Goal: Task Accomplishment & Management: Use online tool/utility

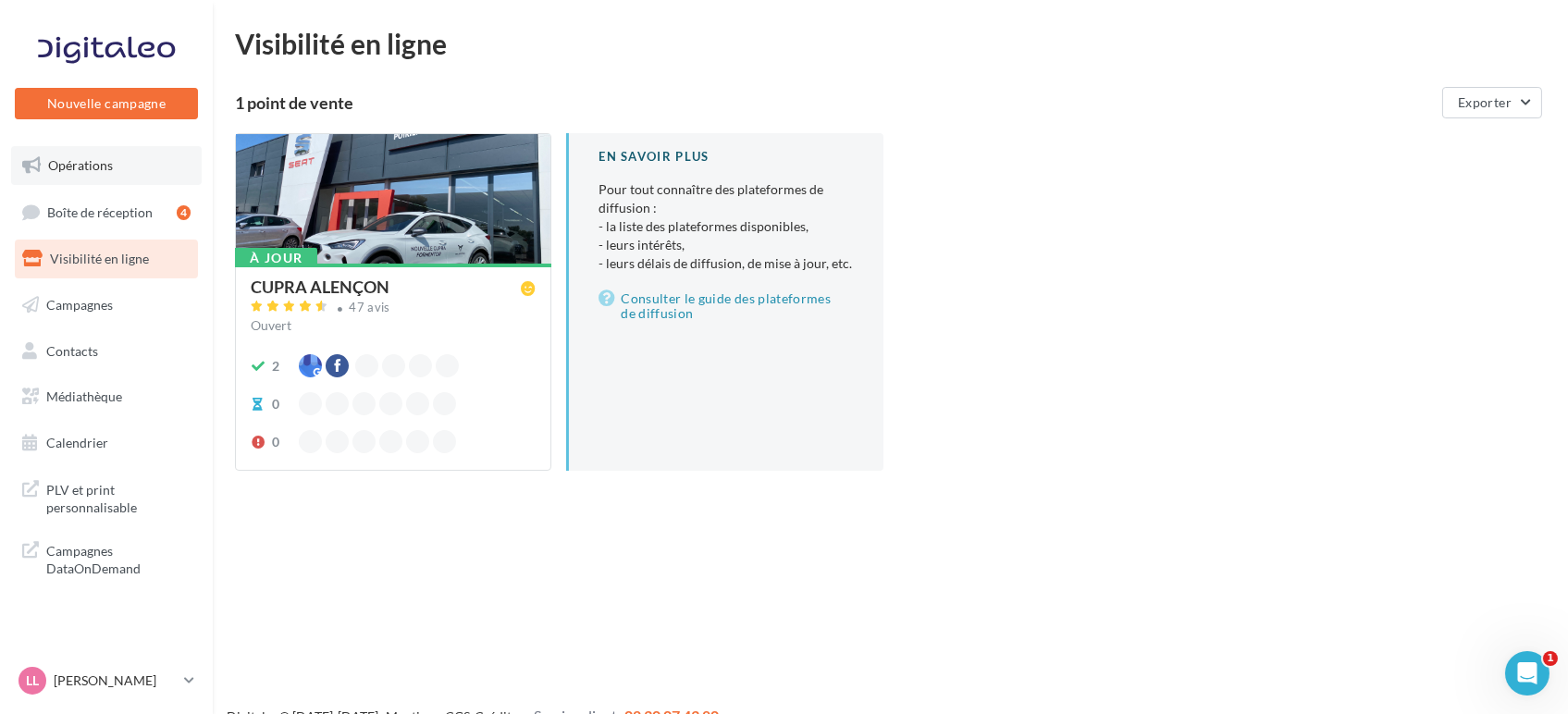
click at [93, 161] on span "Opérations" at bounding box center [80, 165] width 65 height 16
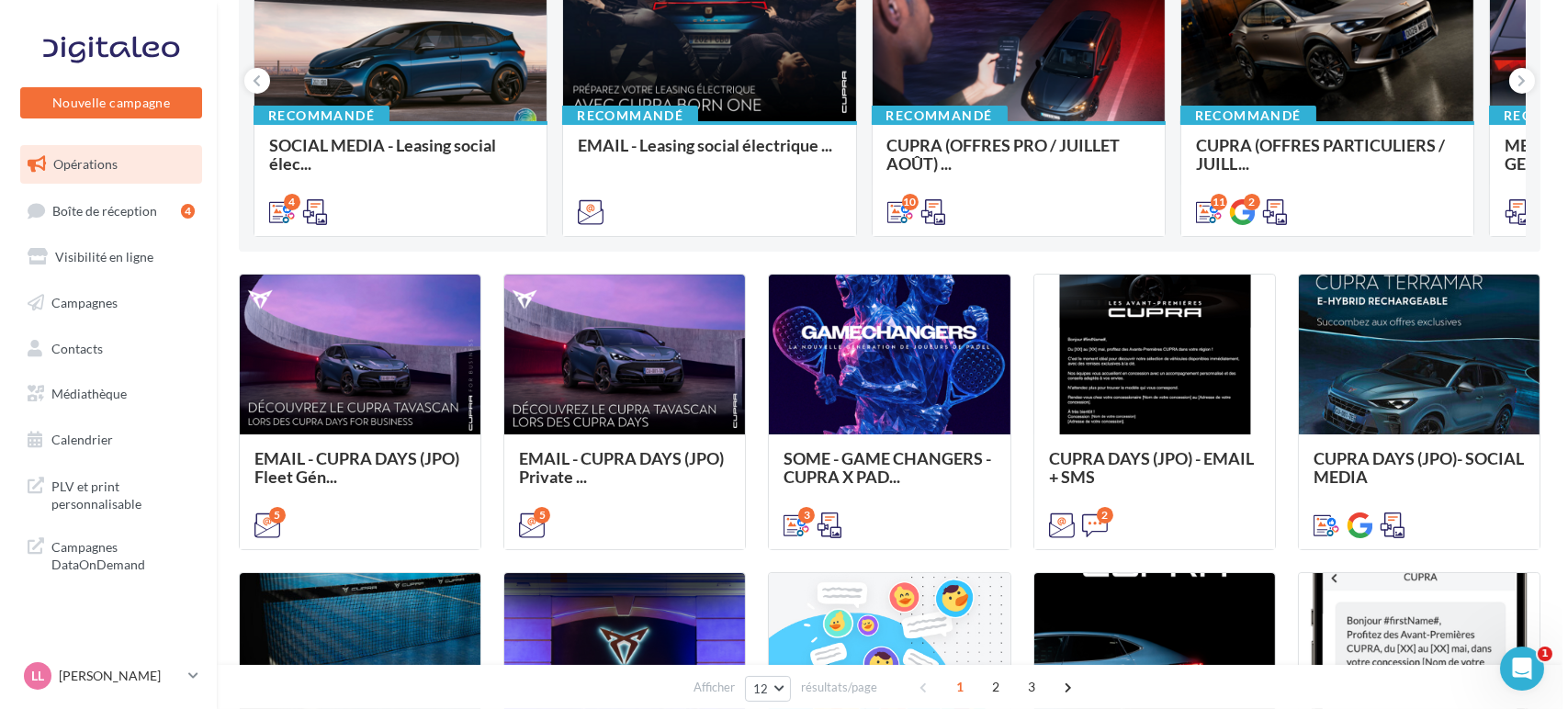
scroll to position [289, 0]
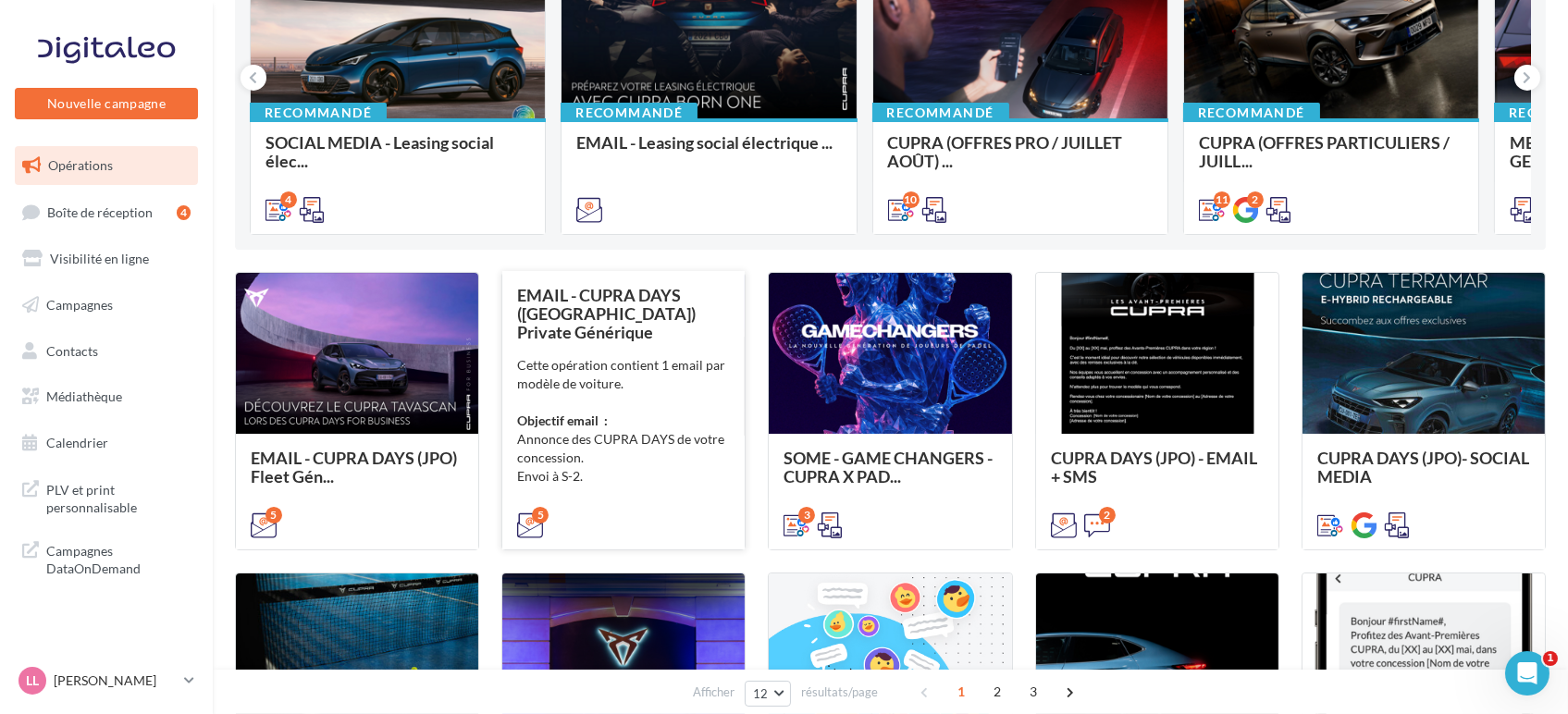
click at [660, 448] on div "Cette opération contient 1 email par modèle de voiture. Objectif email : Annonc…" at bounding box center [623, 440] width 212 height 167
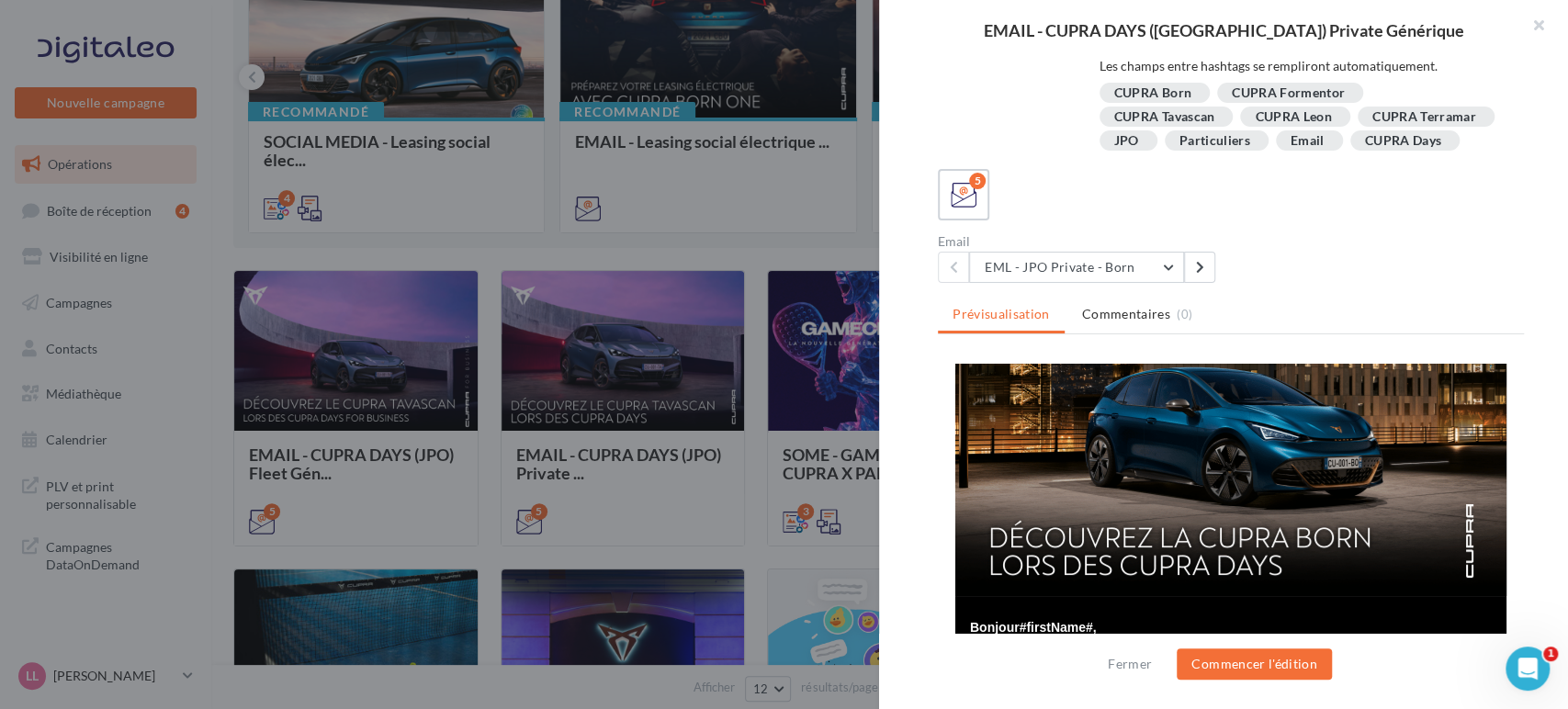
scroll to position [122, 0]
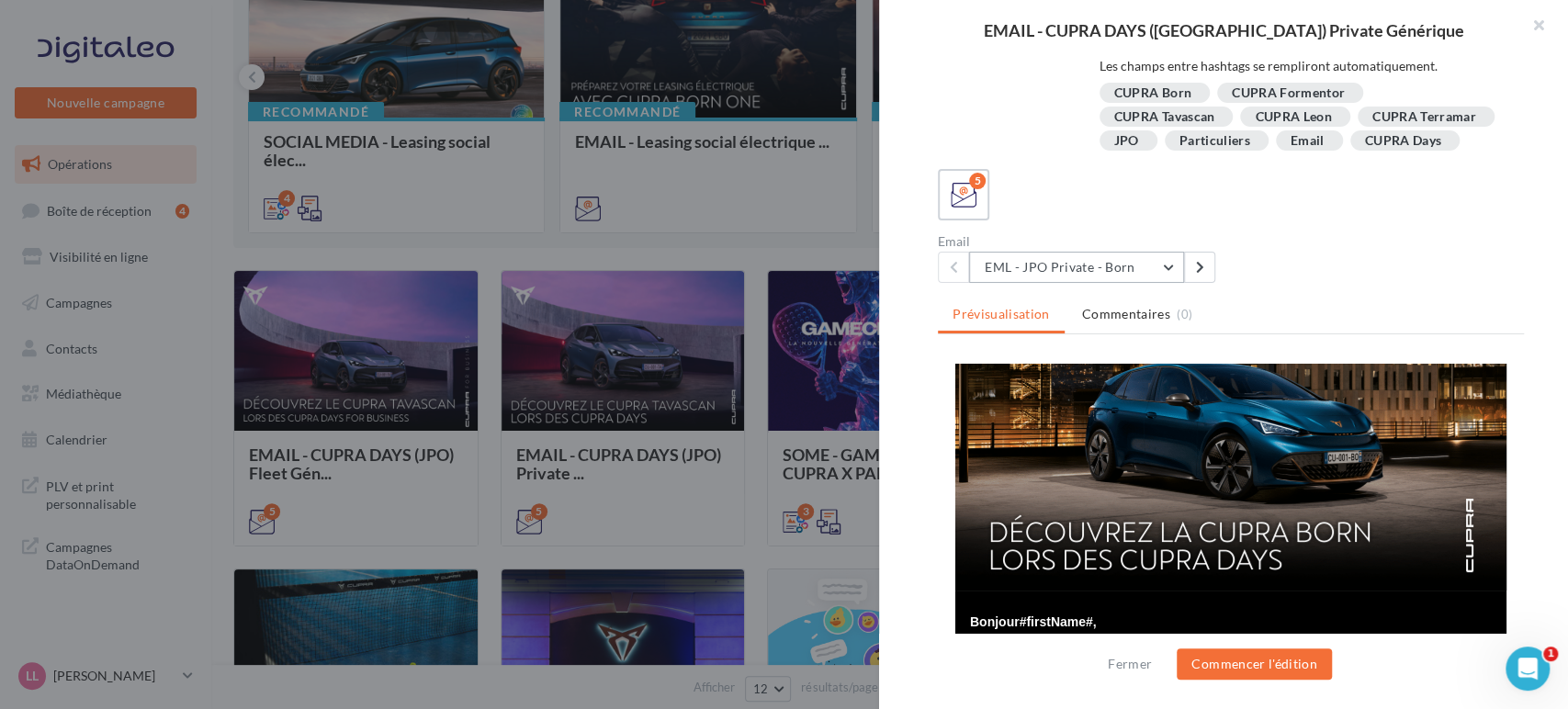
click at [1099, 270] on button "EML - JPO Private - Born" at bounding box center [1076, 268] width 215 height 32
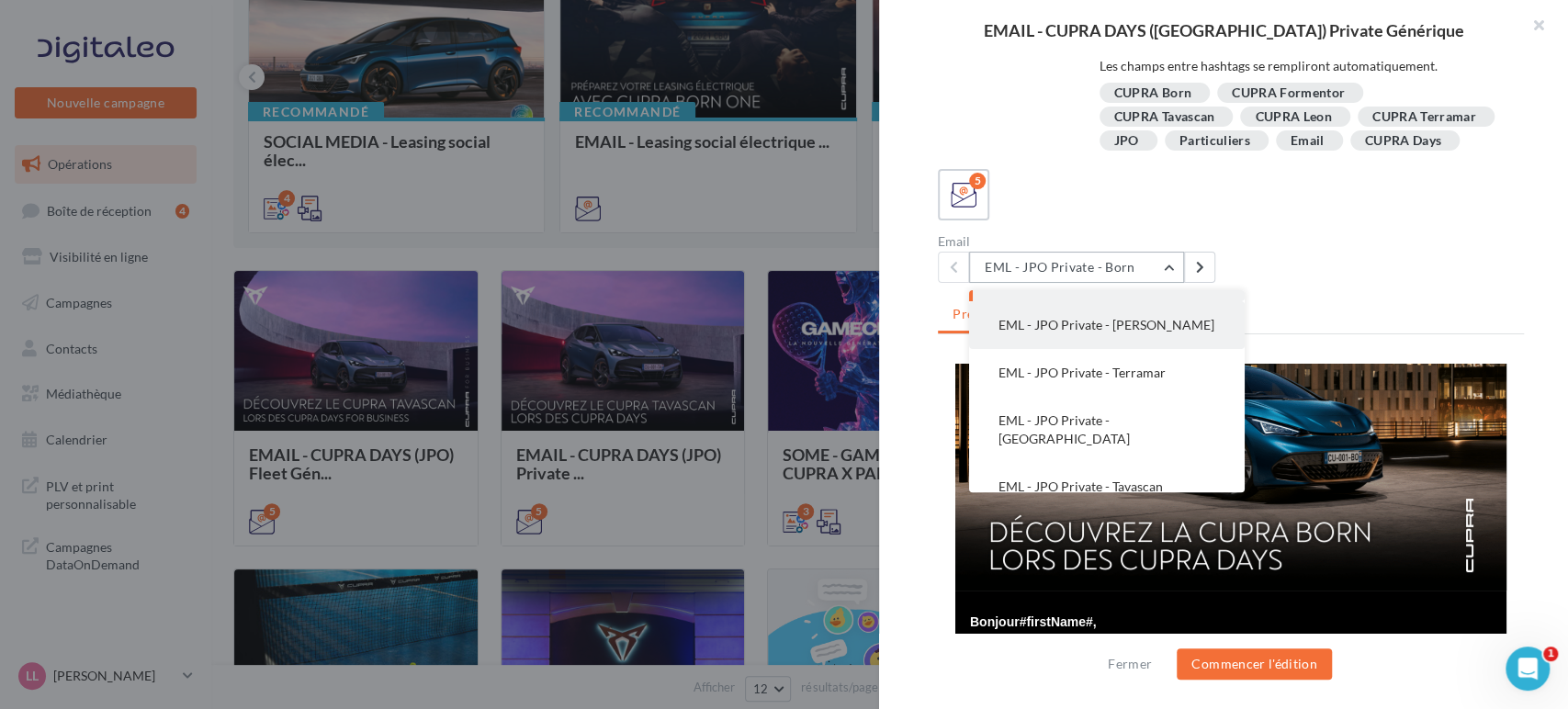
scroll to position [37, 0]
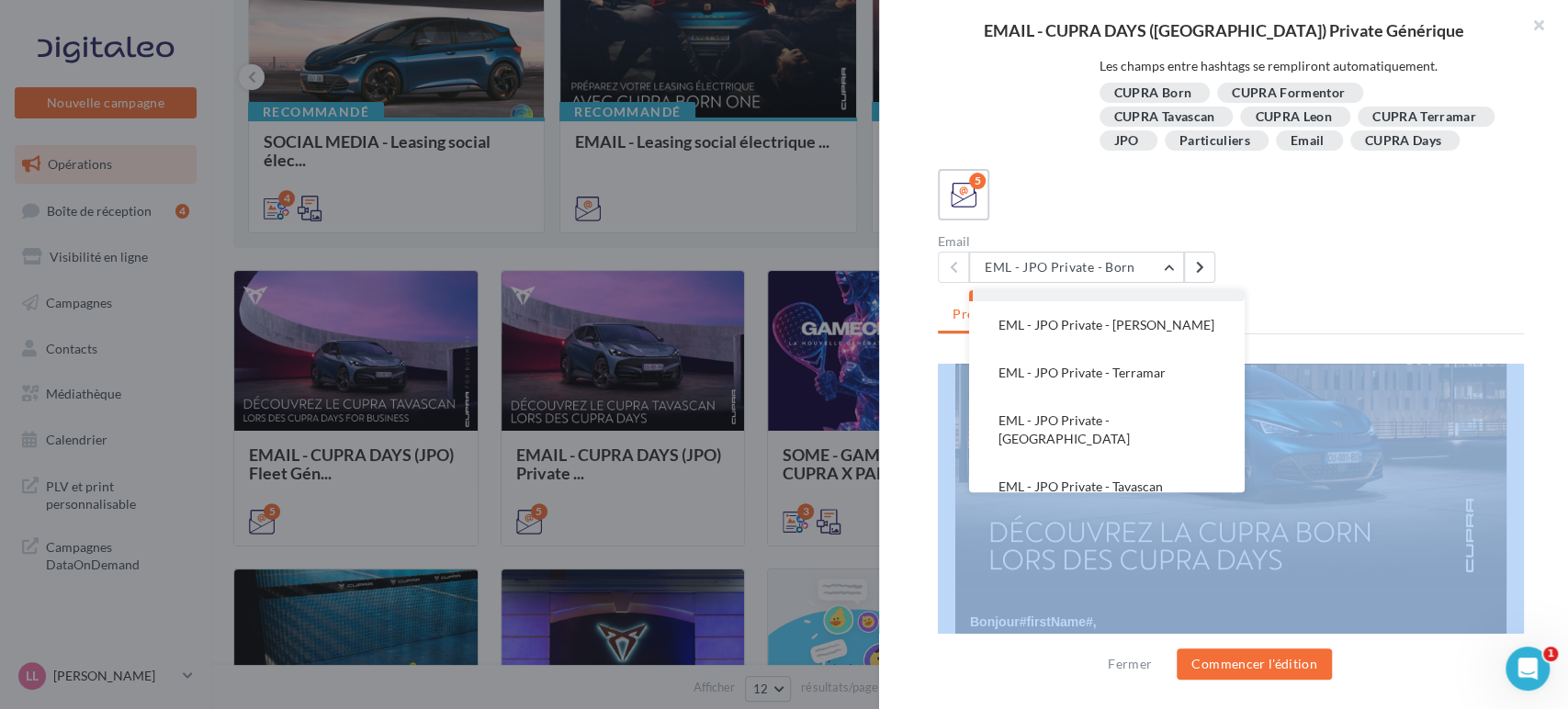
drag, startPoint x: 926, startPoint y: 483, endPoint x: 1346, endPoint y: 294, distance: 460.6
click at [1346, 294] on div "Description Cette opération contient 1 email par modèle de voiture. Objectif em…" at bounding box center [1230, 355] width 703 height 590
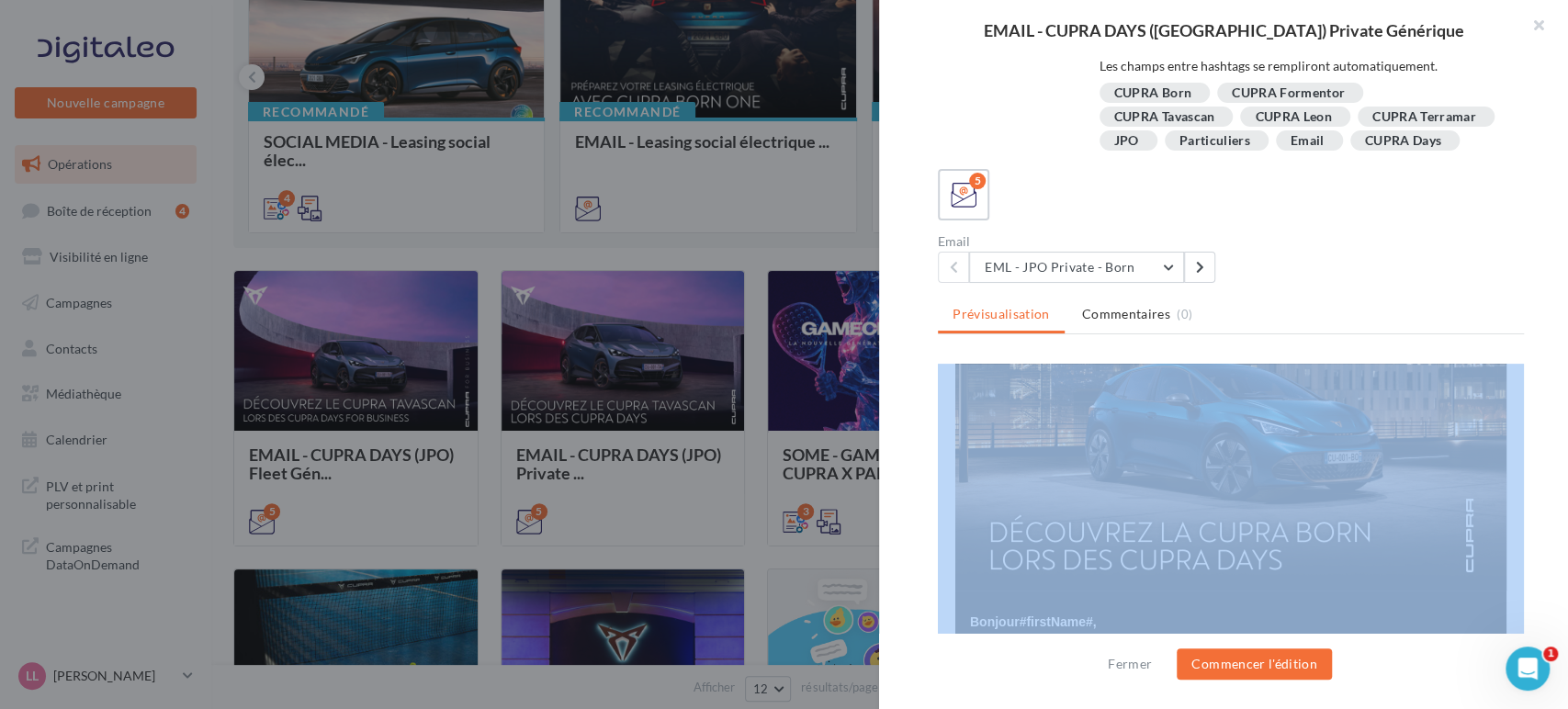
click at [1346, 294] on div "Description Cette opération contient 1 email par modèle de voiture. Objectif em…" at bounding box center [1230, 355] width 703 height 590
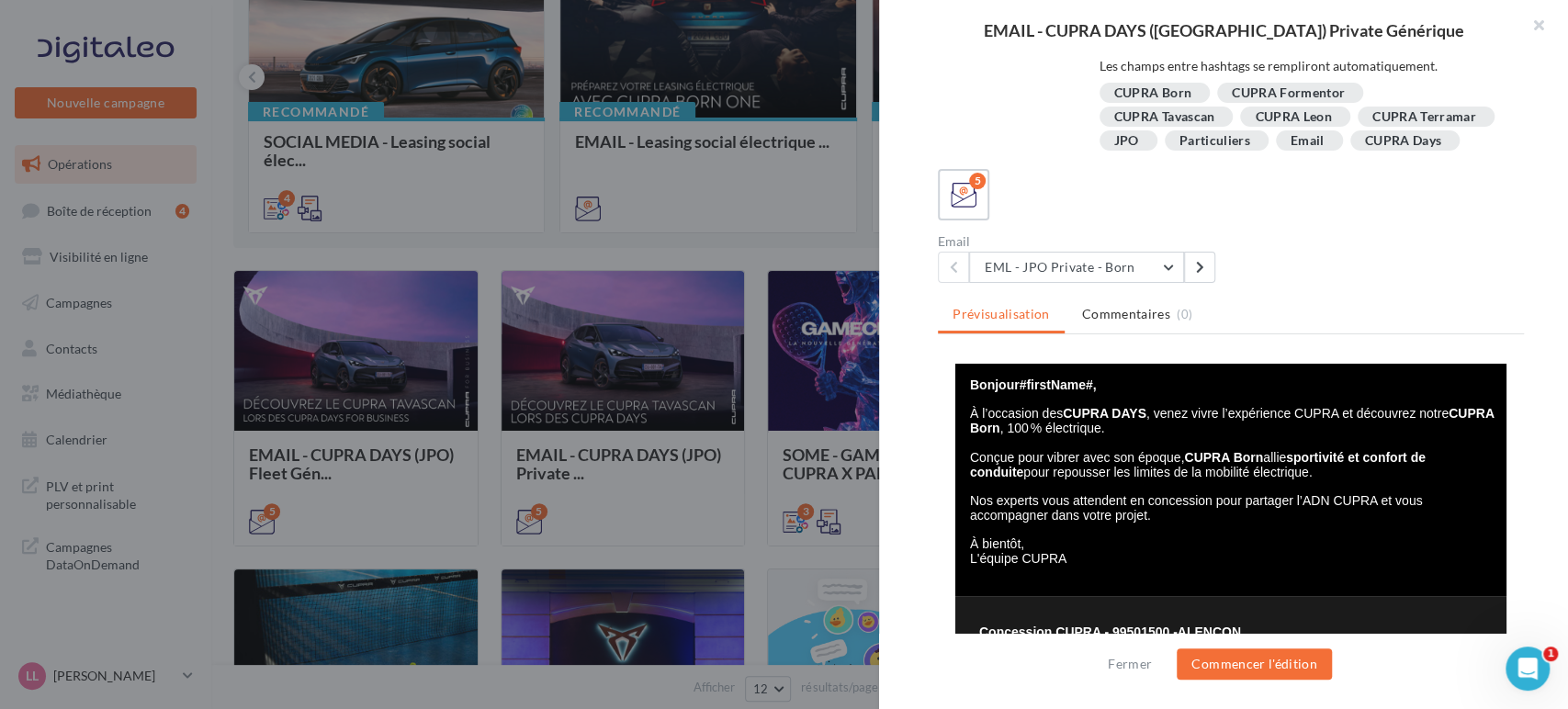
scroll to position [359, 0]
click at [1134, 265] on button "EML - JPO Private - Born" at bounding box center [1076, 268] width 215 height 32
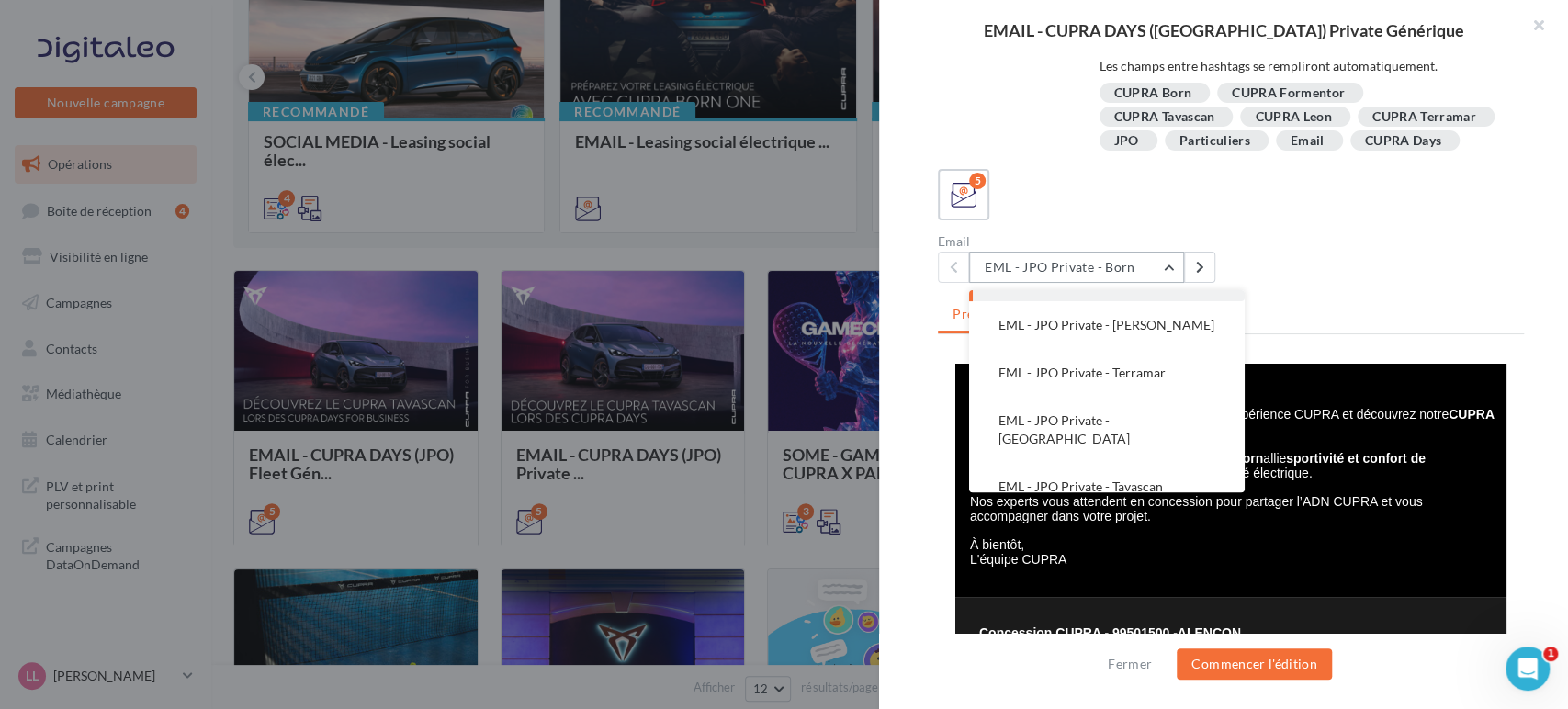
scroll to position [0, 0]
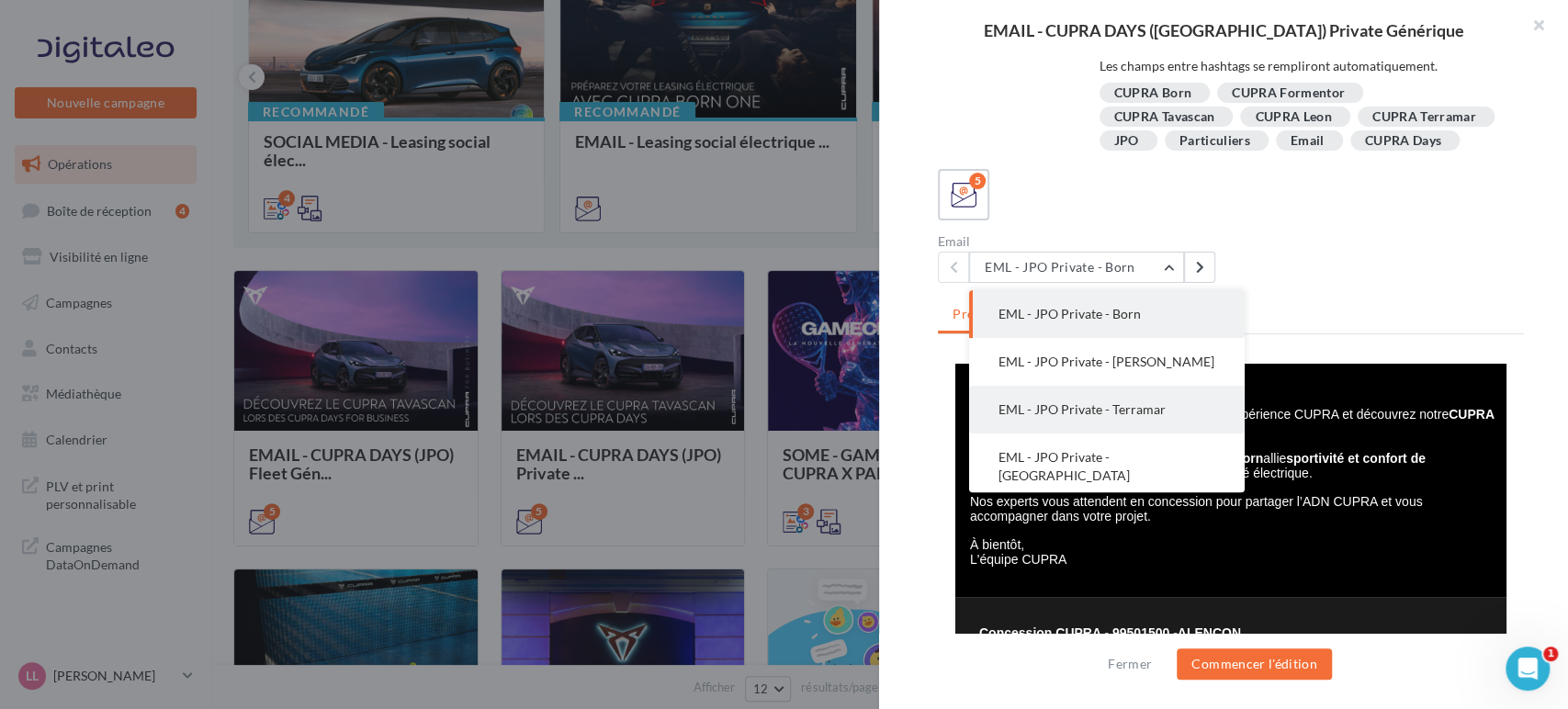
click at [1065, 416] on span "EML - JPO Private - Terramar" at bounding box center [1082, 409] width 167 height 16
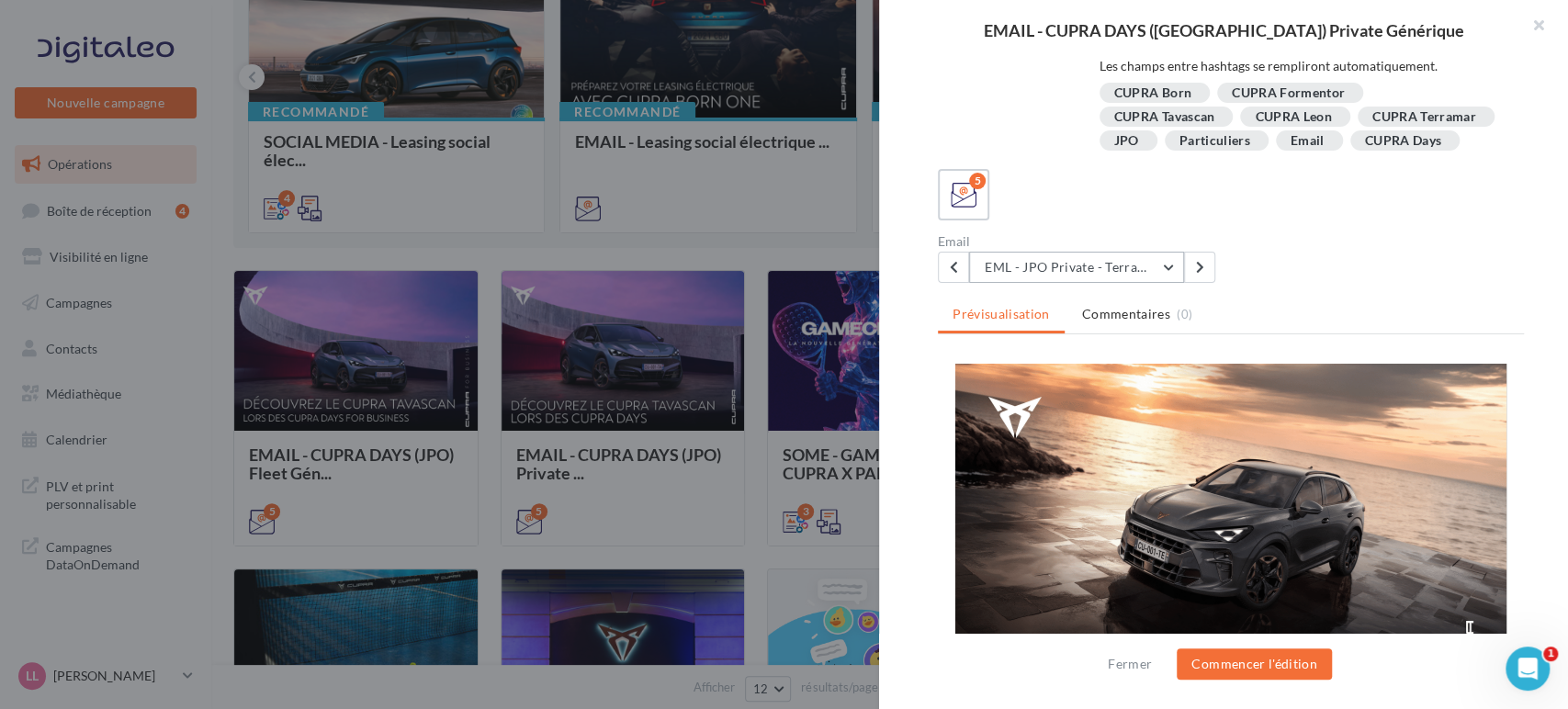
click at [1133, 278] on button "EML - JPO Private - Terramar" at bounding box center [1076, 268] width 215 height 32
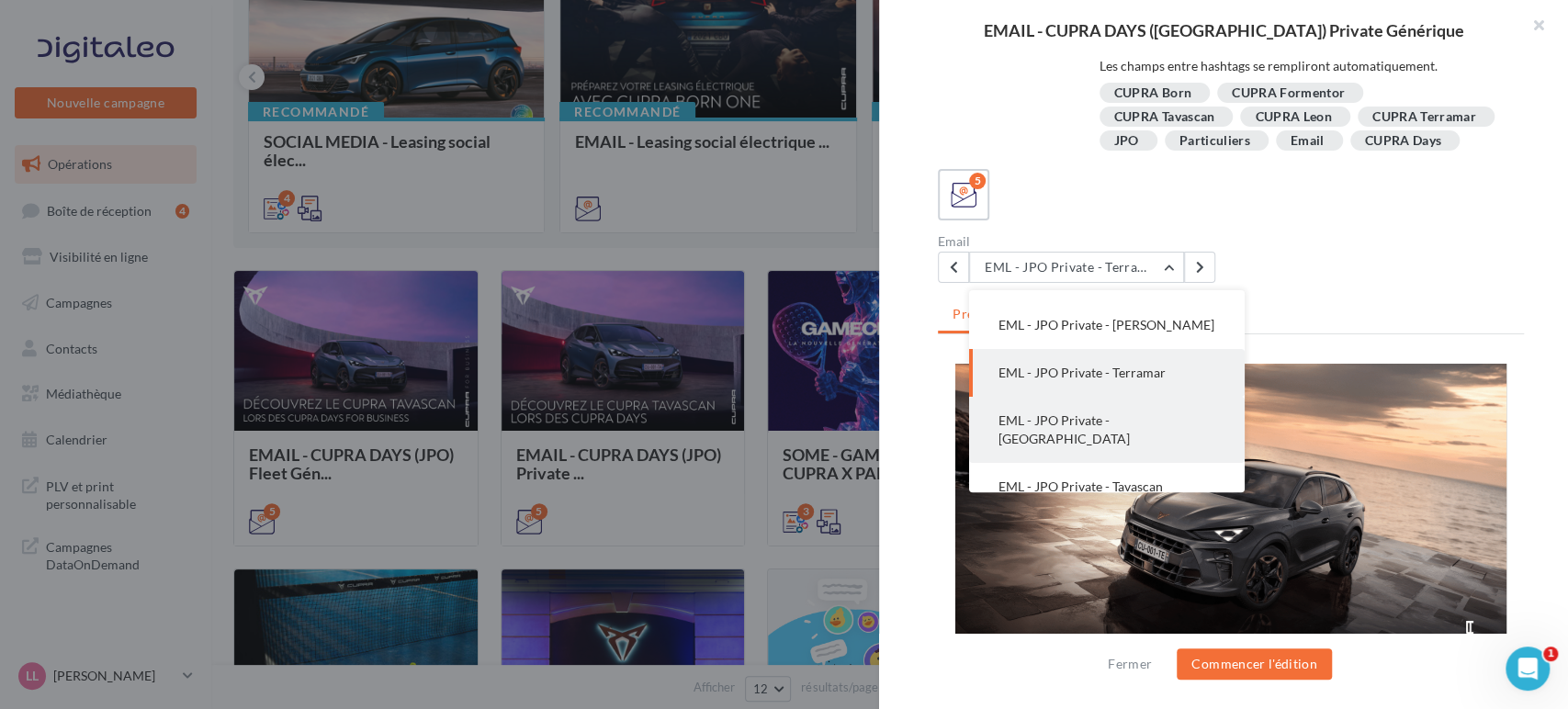
click at [1098, 426] on span "EML - JPO Private - [GEOGRAPHIC_DATA]" at bounding box center [1064, 429] width 131 height 34
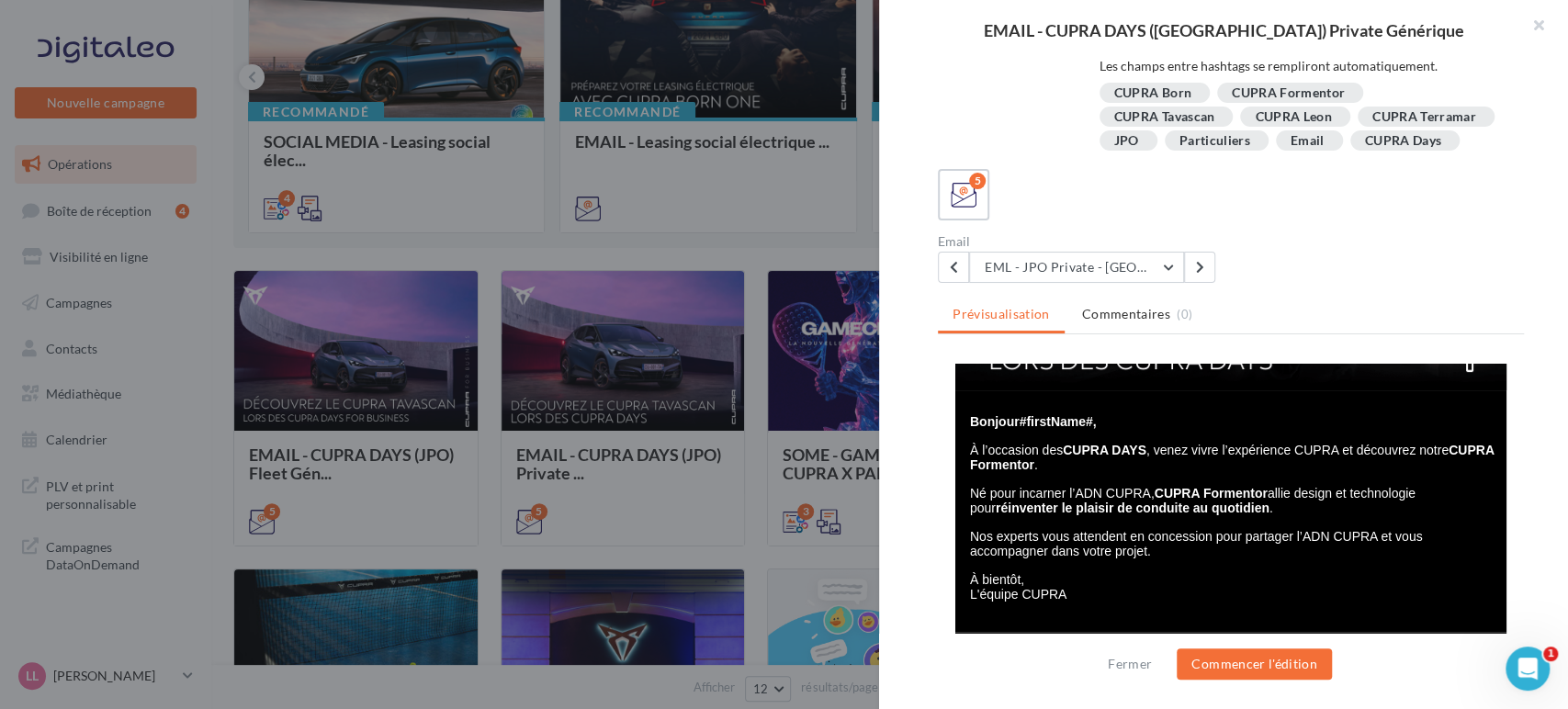
scroll to position [351, 0]
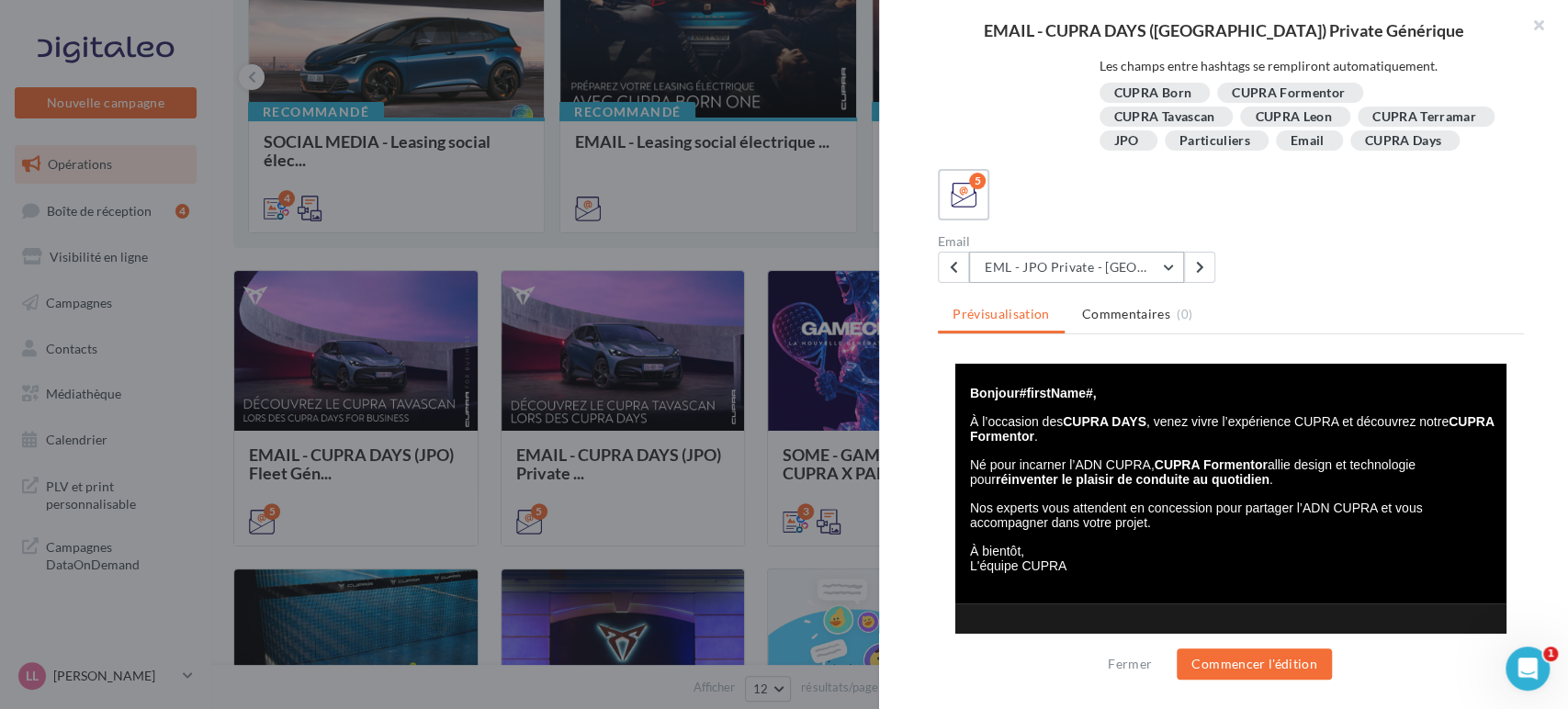
click at [1111, 270] on button "EML - JPO Private - [GEOGRAPHIC_DATA]" at bounding box center [1076, 268] width 215 height 32
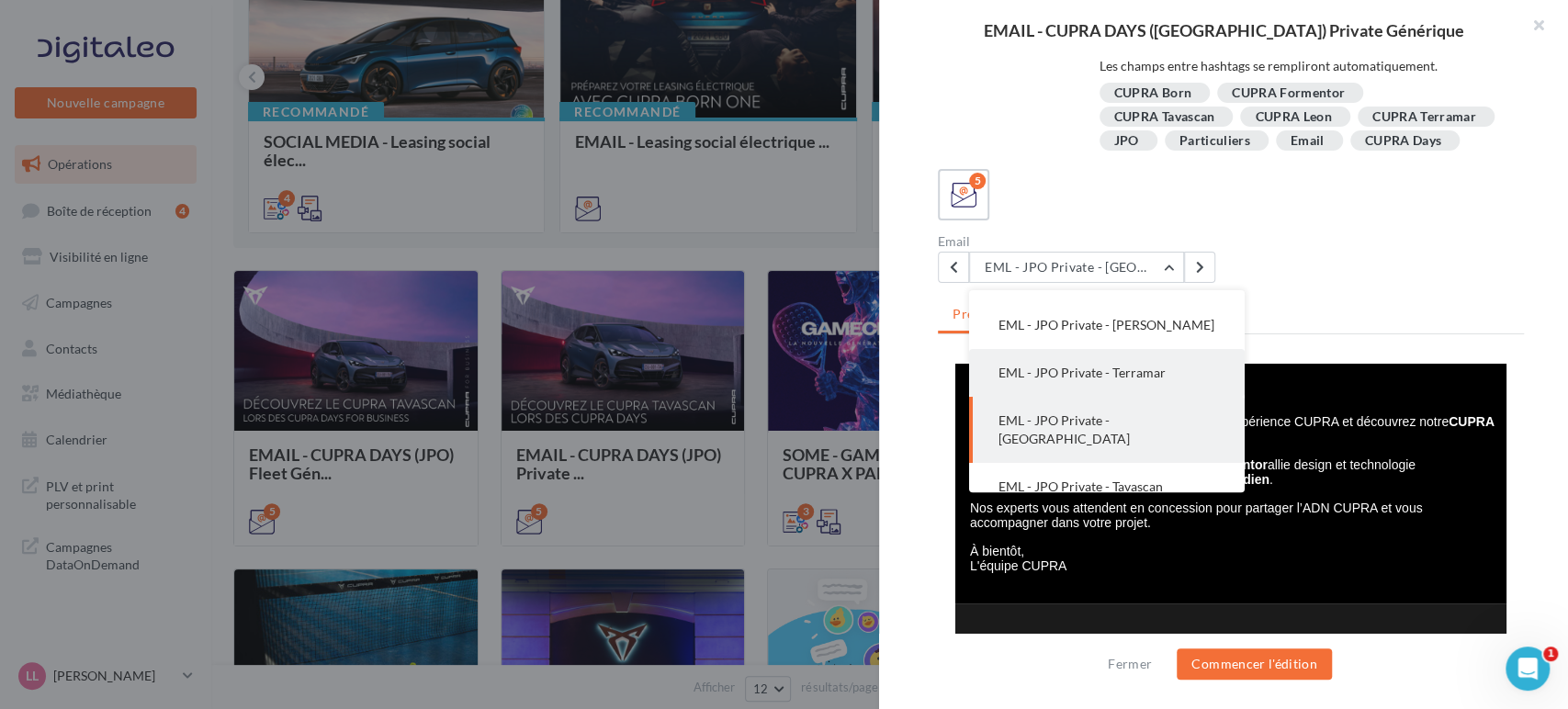
click at [1073, 363] on button "EML - JPO Private - Terramar" at bounding box center [1106, 373] width 276 height 47
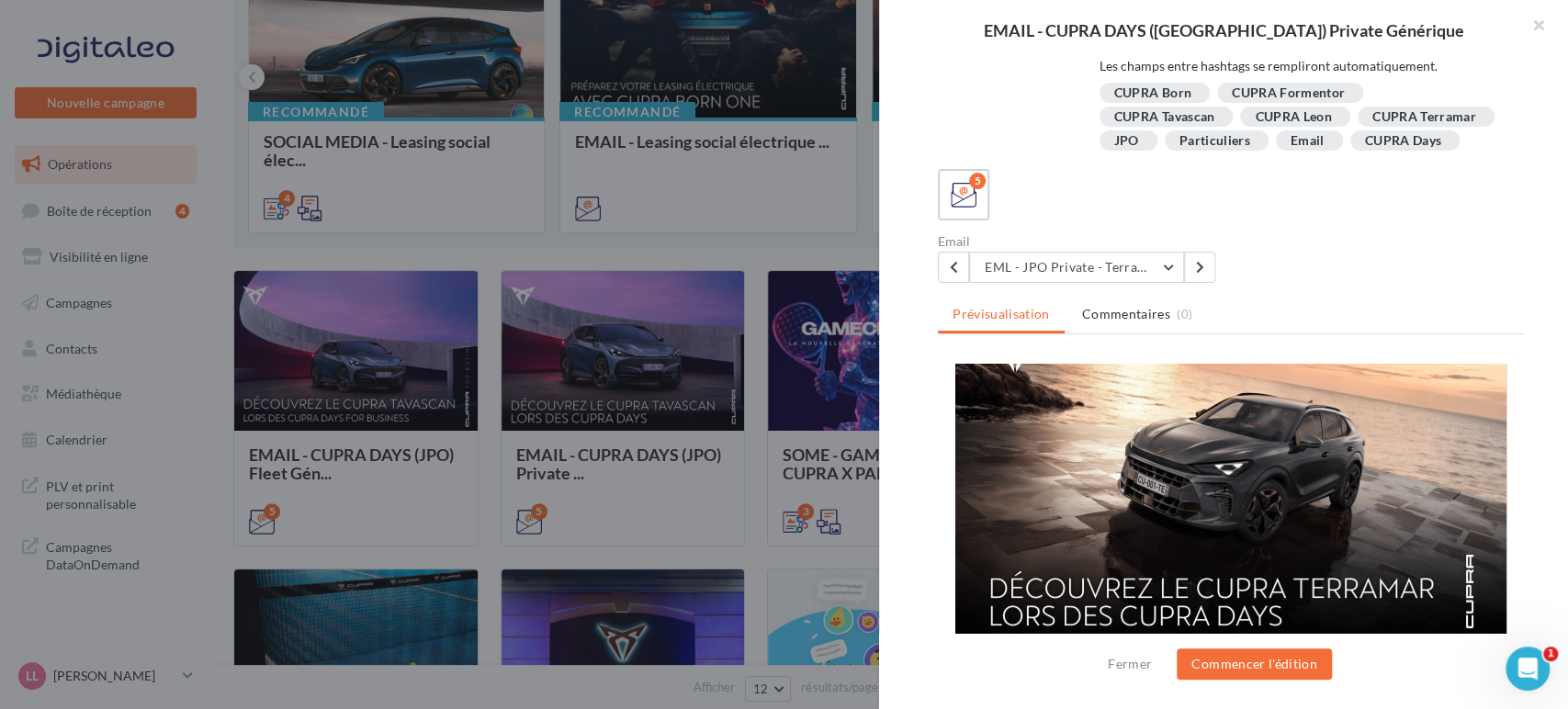
scroll to position [23, 0]
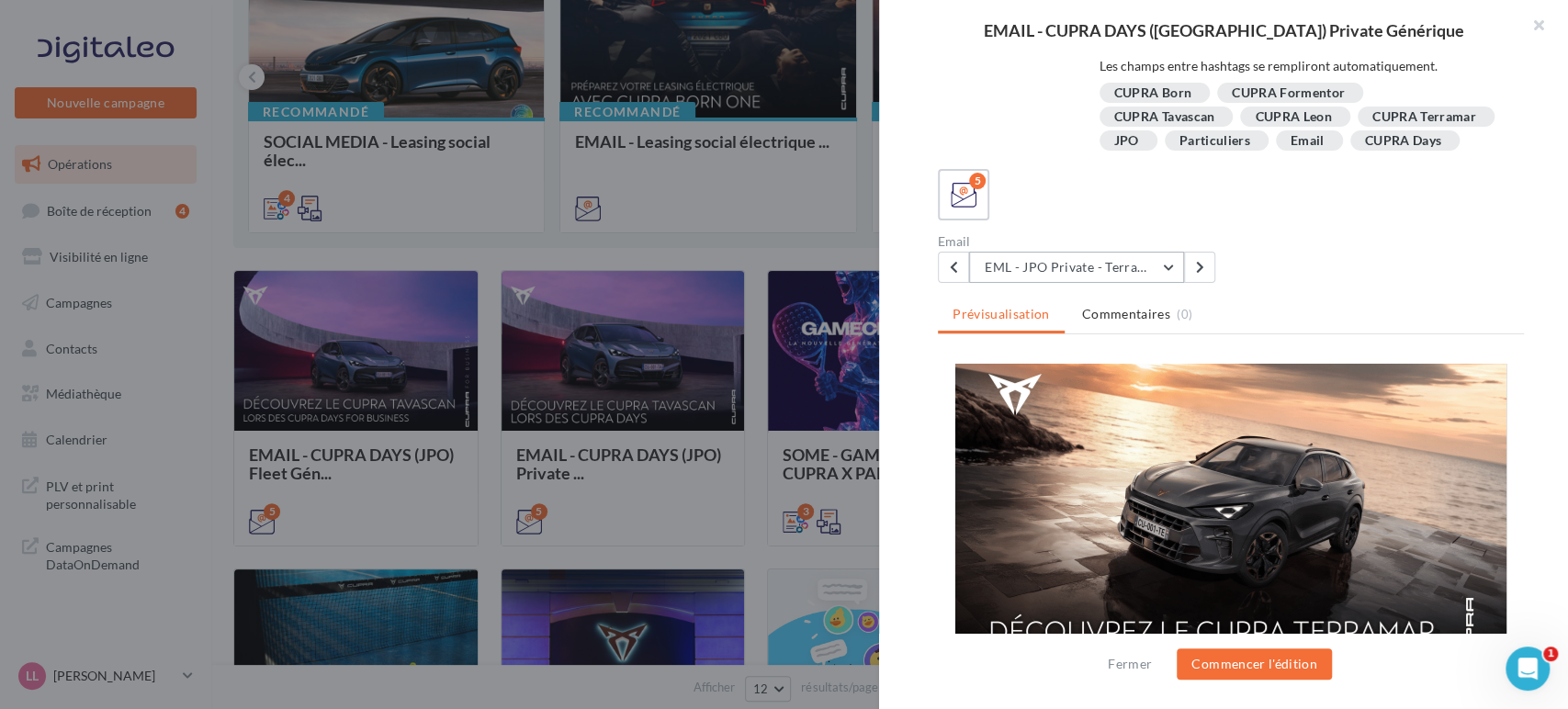
click at [1135, 263] on button "EML - JPO Private - Terramar" at bounding box center [1076, 268] width 215 height 32
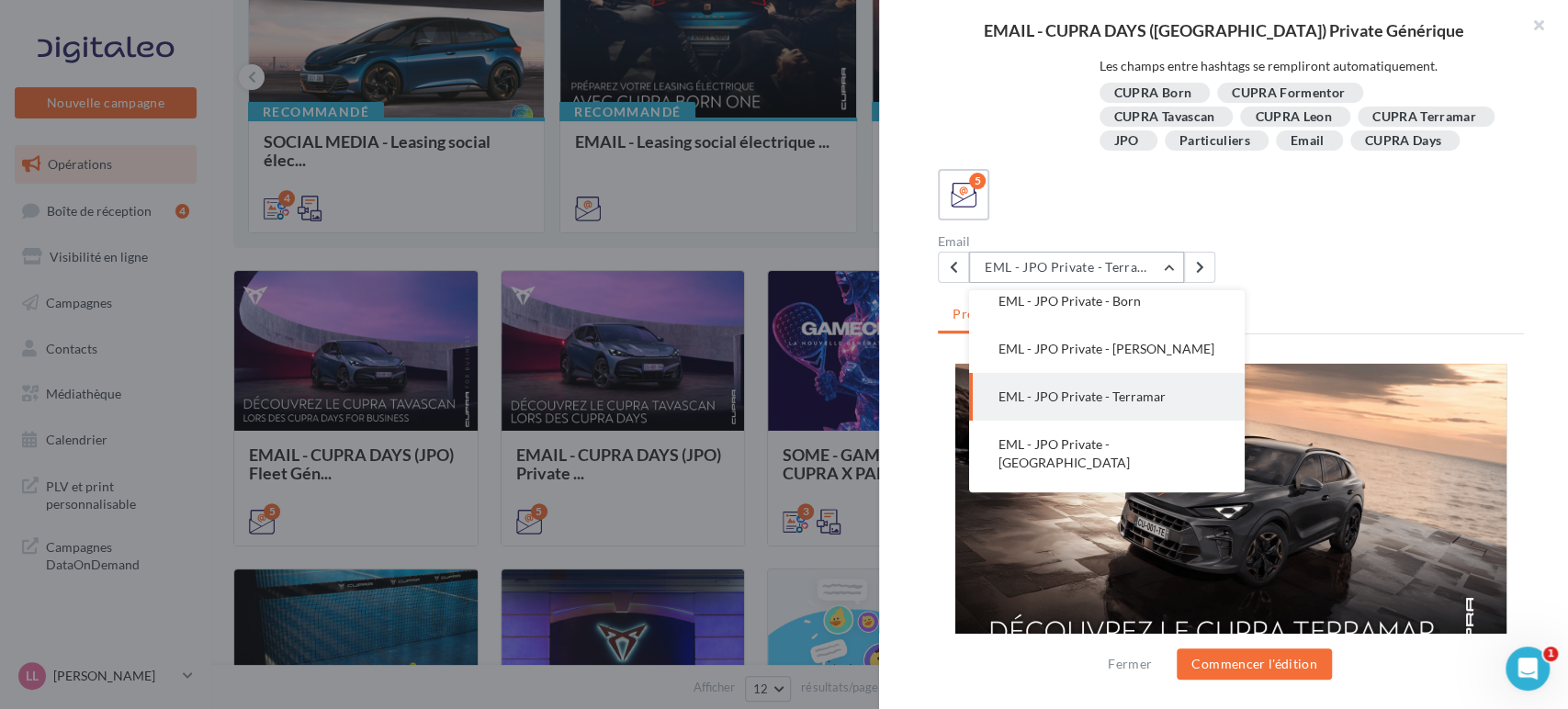
scroll to position [0, 0]
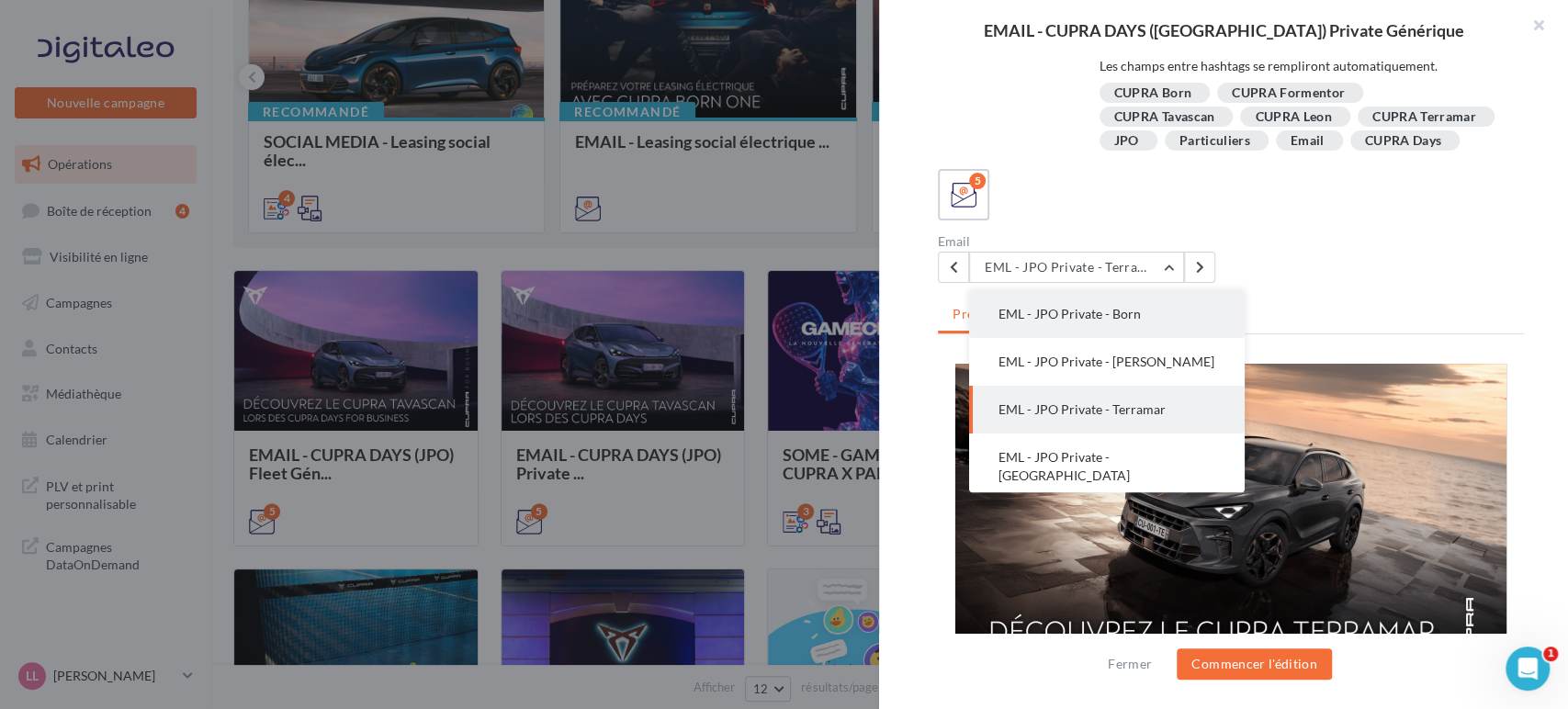
click at [1055, 304] on button "EML - JPO Private - Born" at bounding box center [1106, 313] width 276 height 47
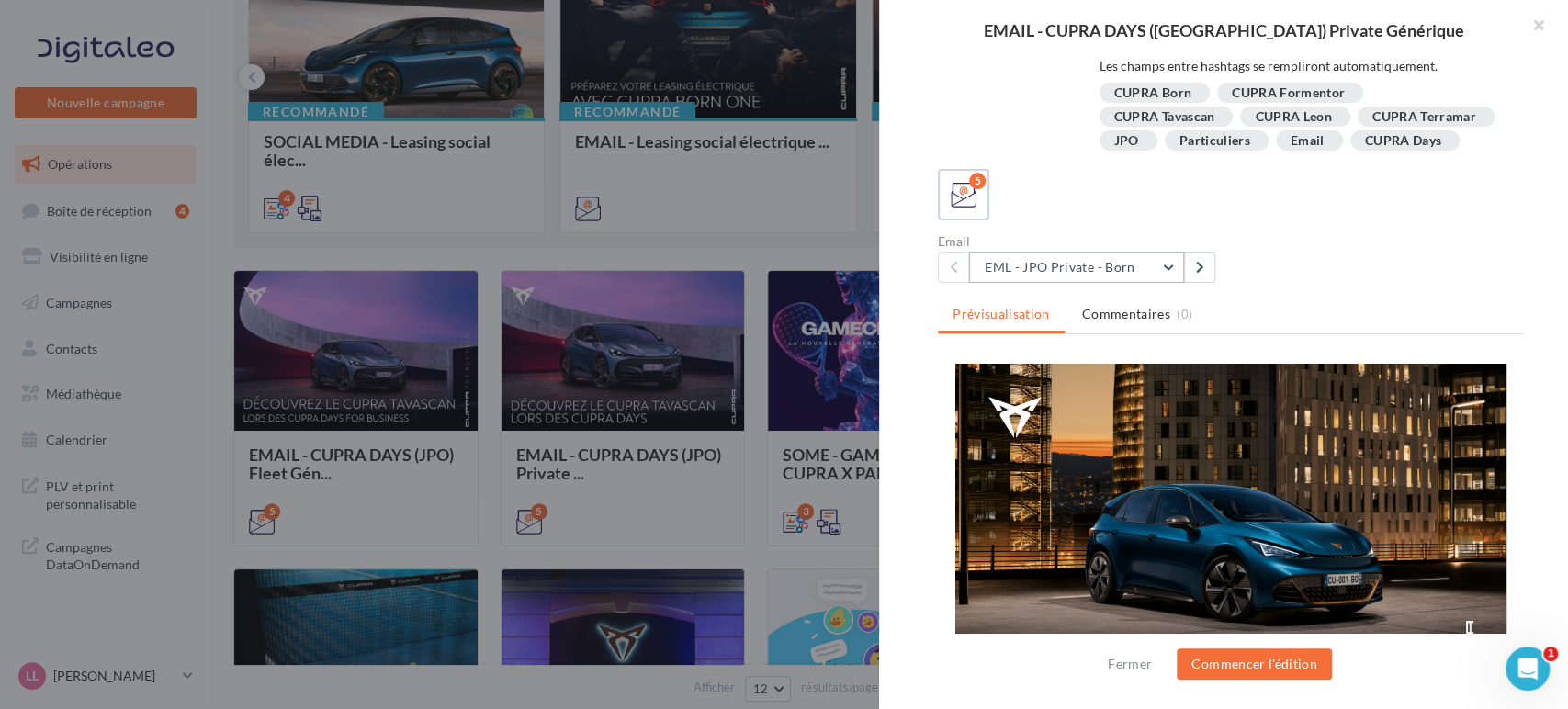
click at [1146, 260] on button "EML - JPO Private - Born" at bounding box center [1076, 268] width 215 height 32
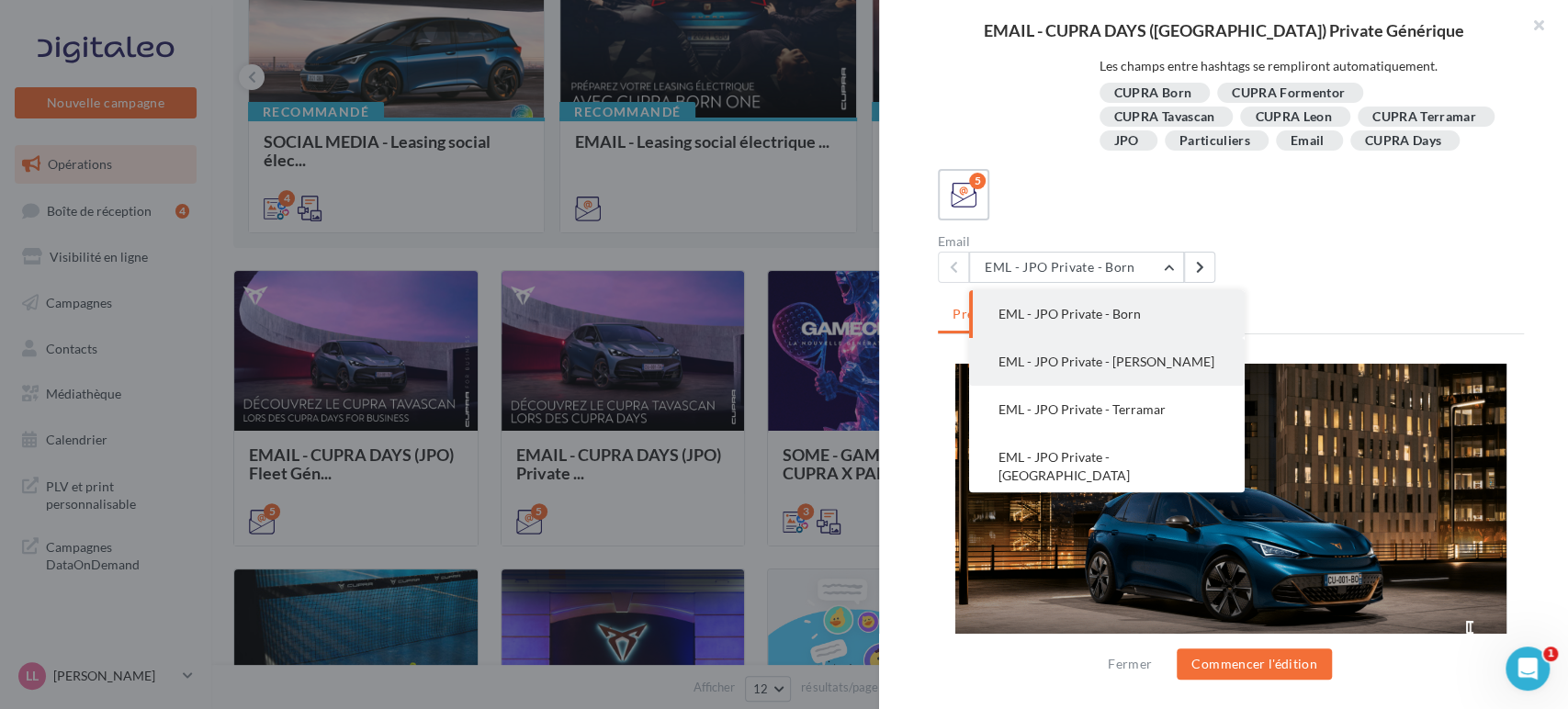
click at [1145, 367] on button "EML - JPO Private - [PERSON_NAME]" at bounding box center [1106, 361] width 276 height 47
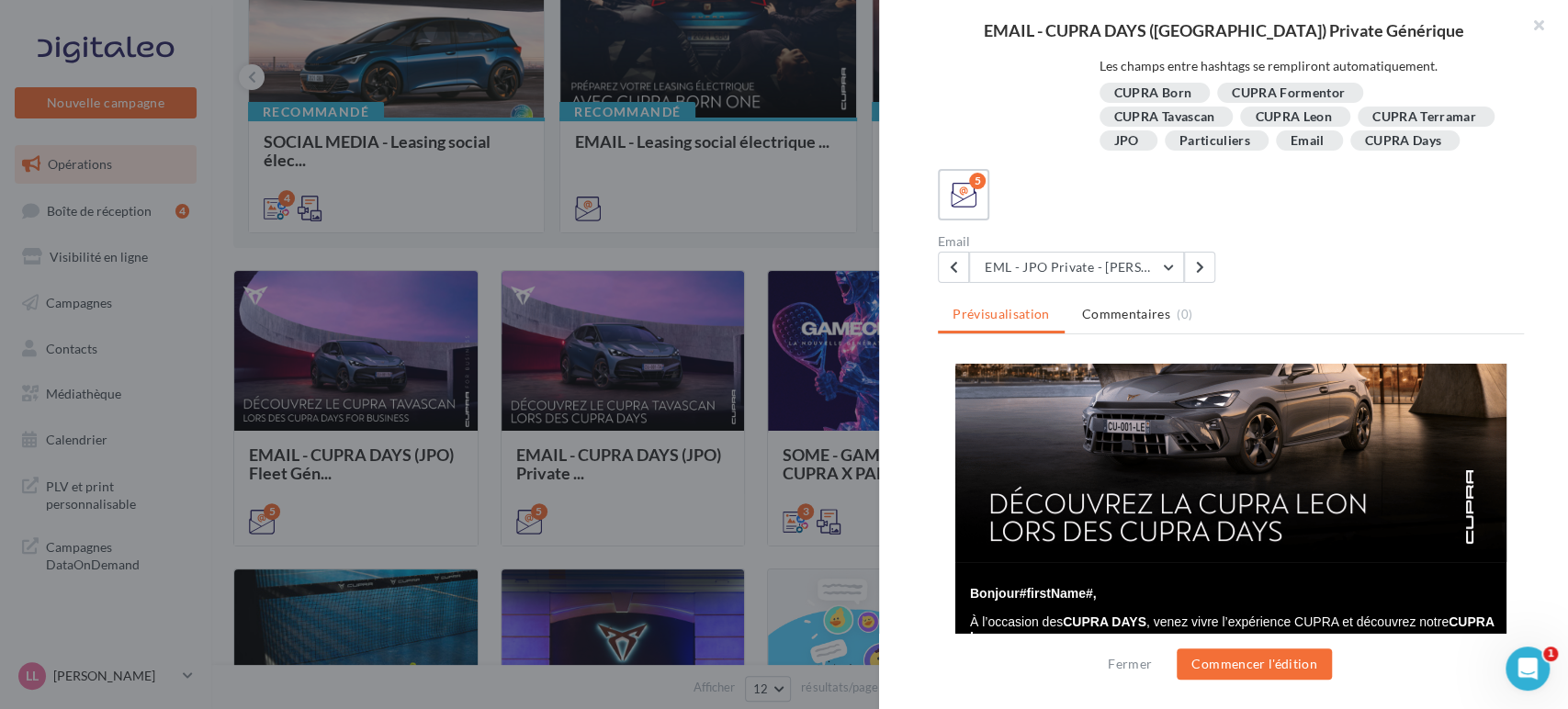
scroll to position [102, 0]
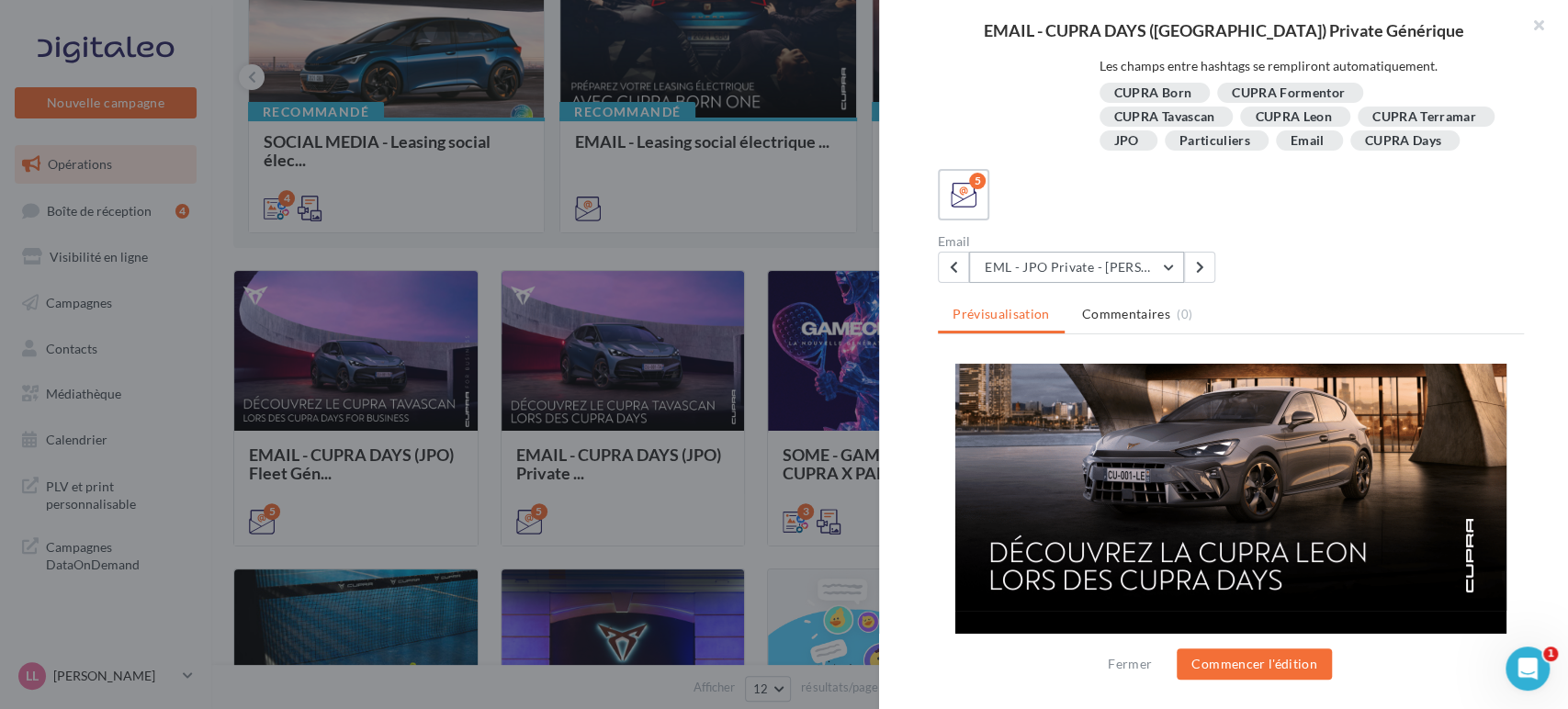
click at [1132, 269] on button "EML - JPO Private - [PERSON_NAME]" at bounding box center [1076, 268] width 215 height 32
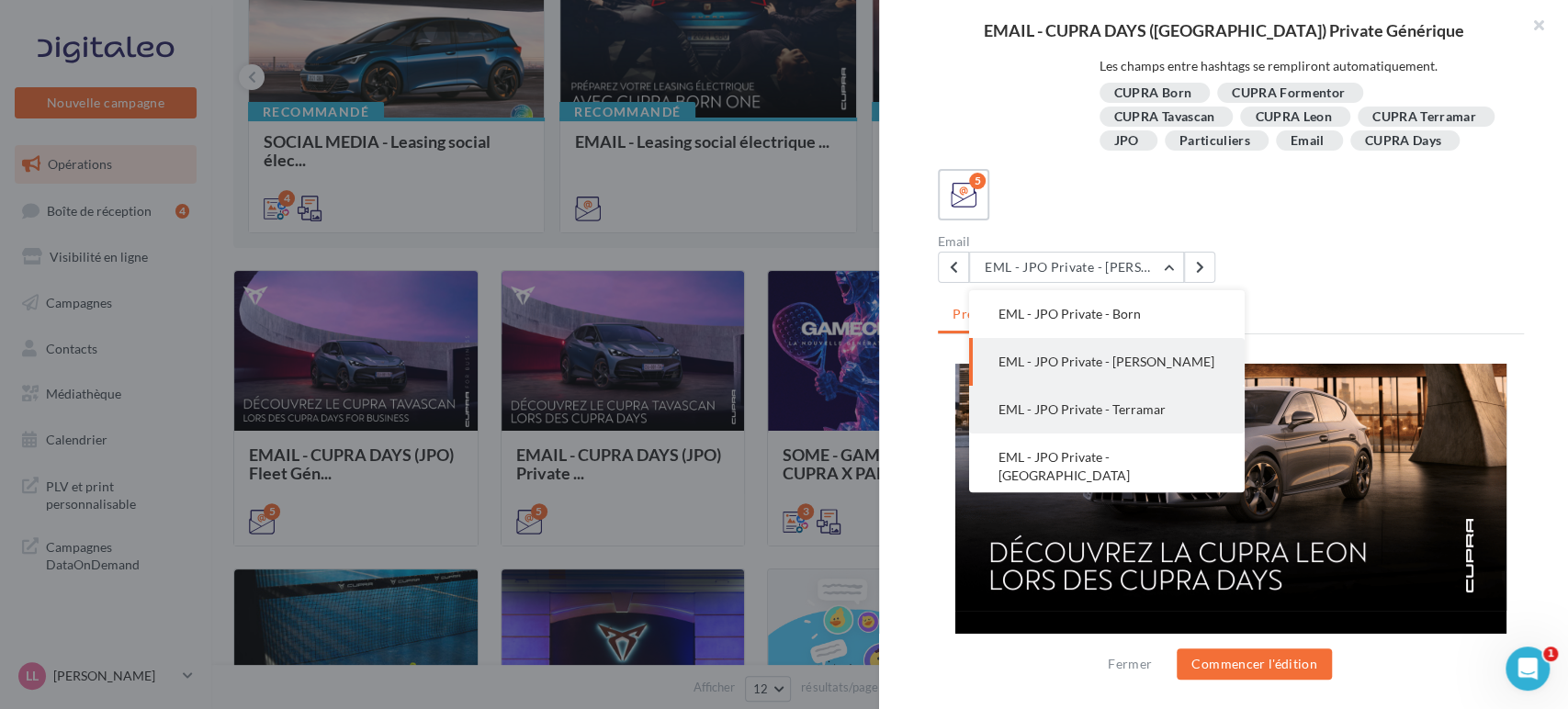
click at [1109, 416] on span "EML - JPO Private - Terramar" at bounding box center [1082, 409] width 167 height 16
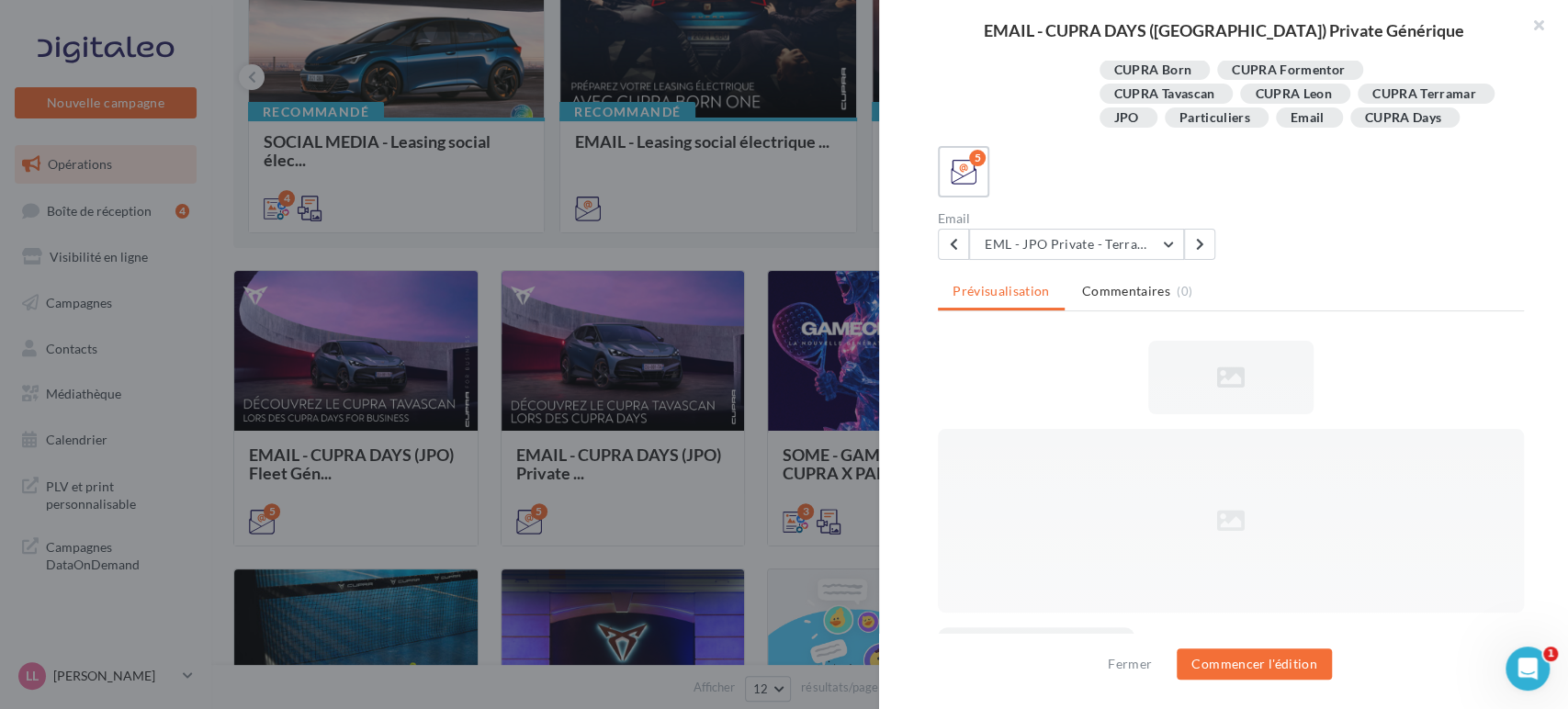
scroll to position [0, 0]
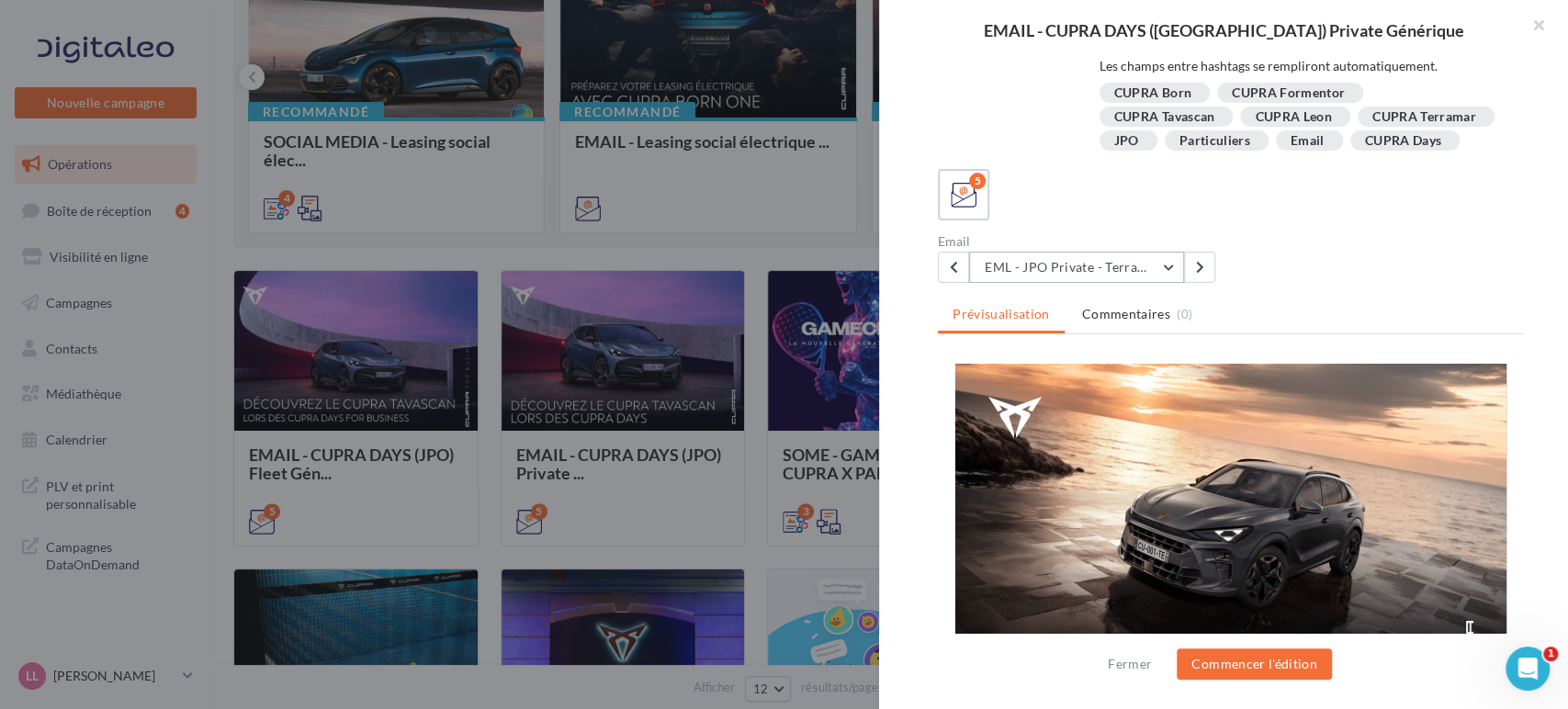
click at [1075, 267] on button "EML - JPO Private - Terramar" at bounding box center [1076, 268] width 215 height 32
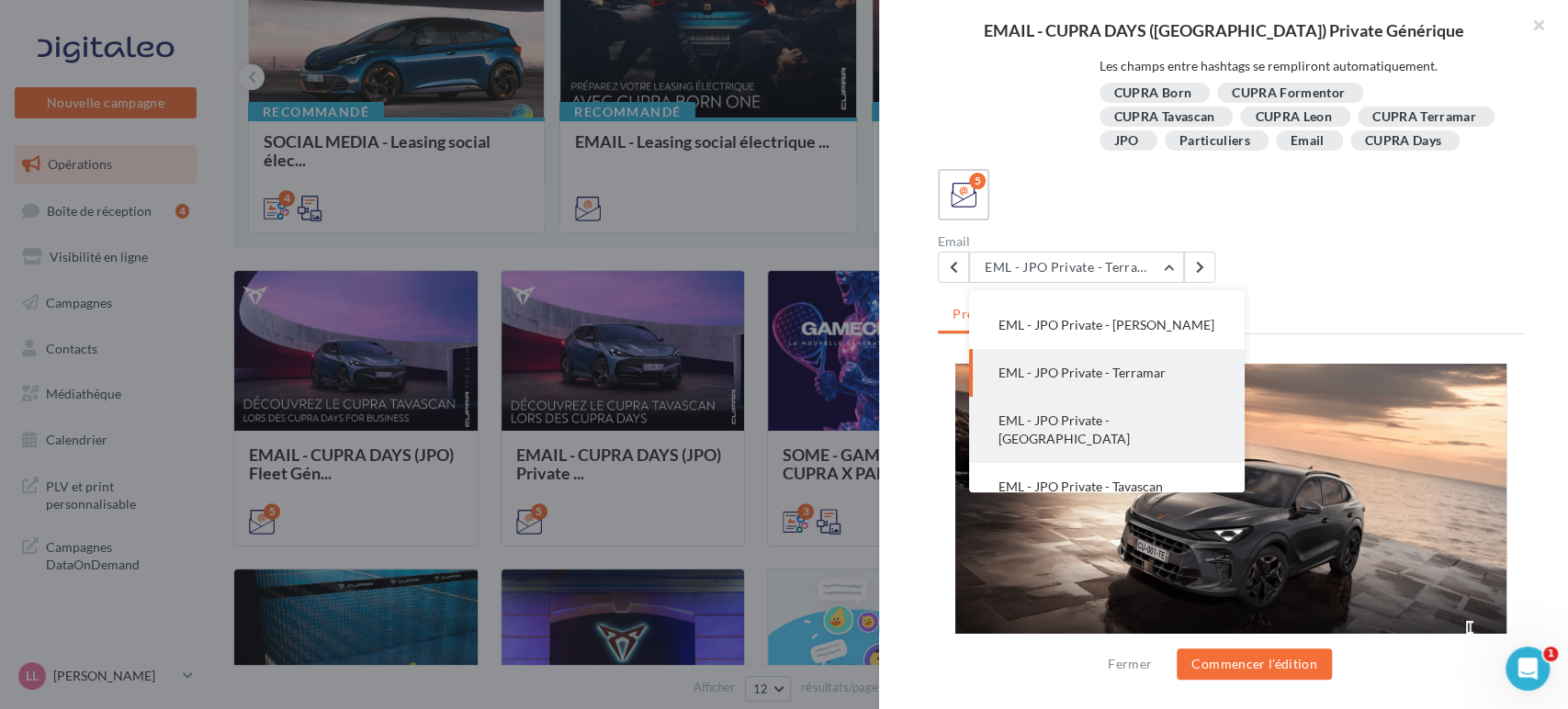
click at [1130, 424] on span "EML - JPO Private - [GEOGRAPHIC_DATA]" at bounding box center [1064, 429] width 131 height 34
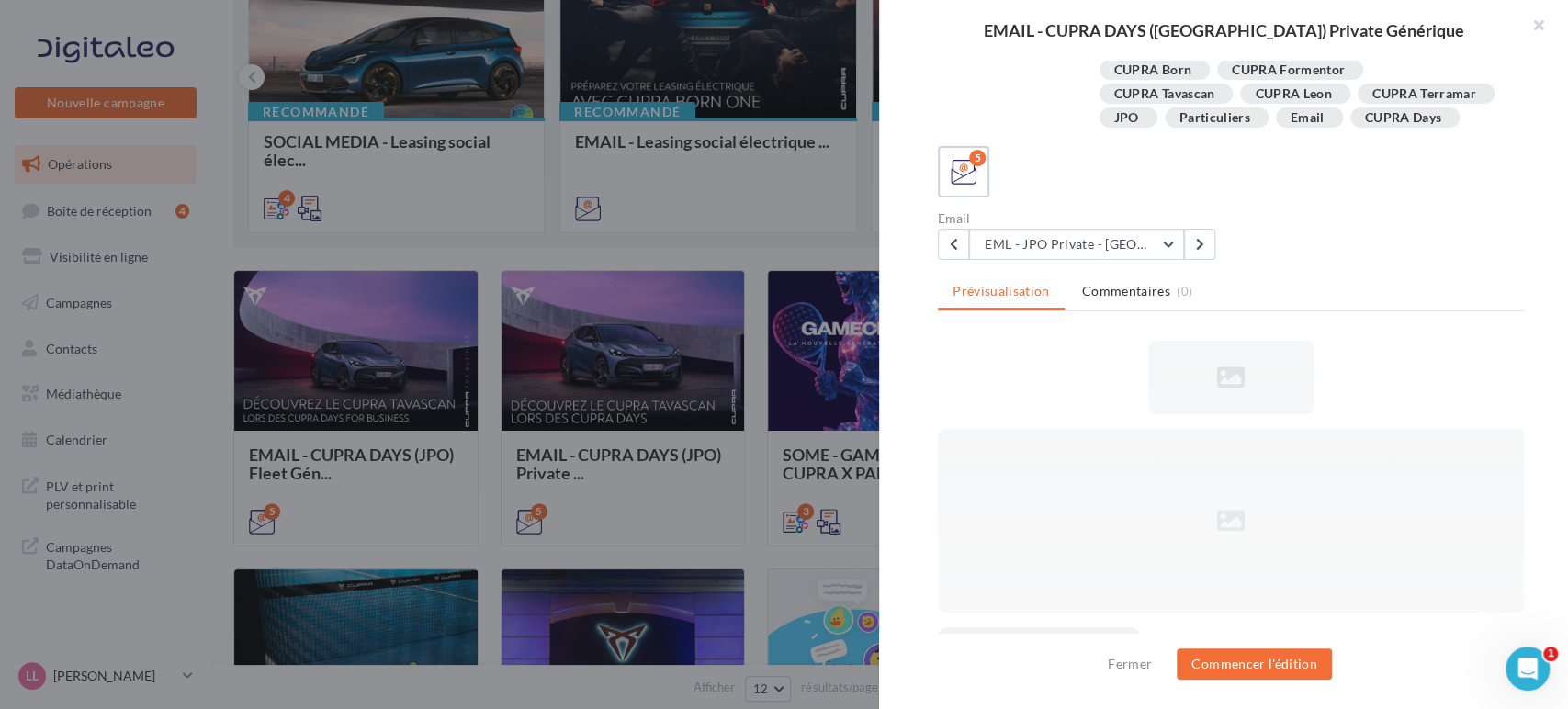
scroll to position [0, 0]
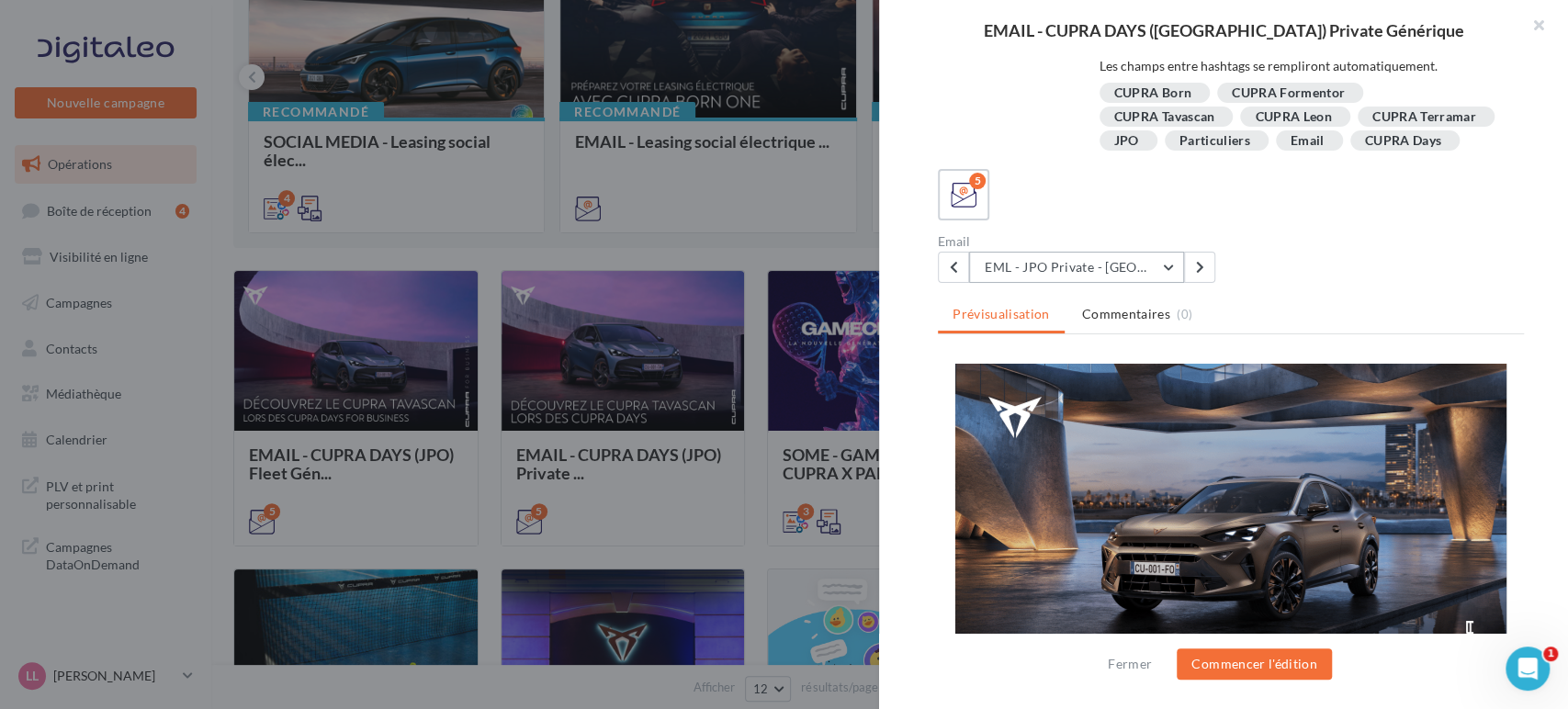
click at [1100, 276] on button "EML - JPO Private - [GEOGRAPHIC_DATA]" at bounding box center [1076, 268] width 215 height 32
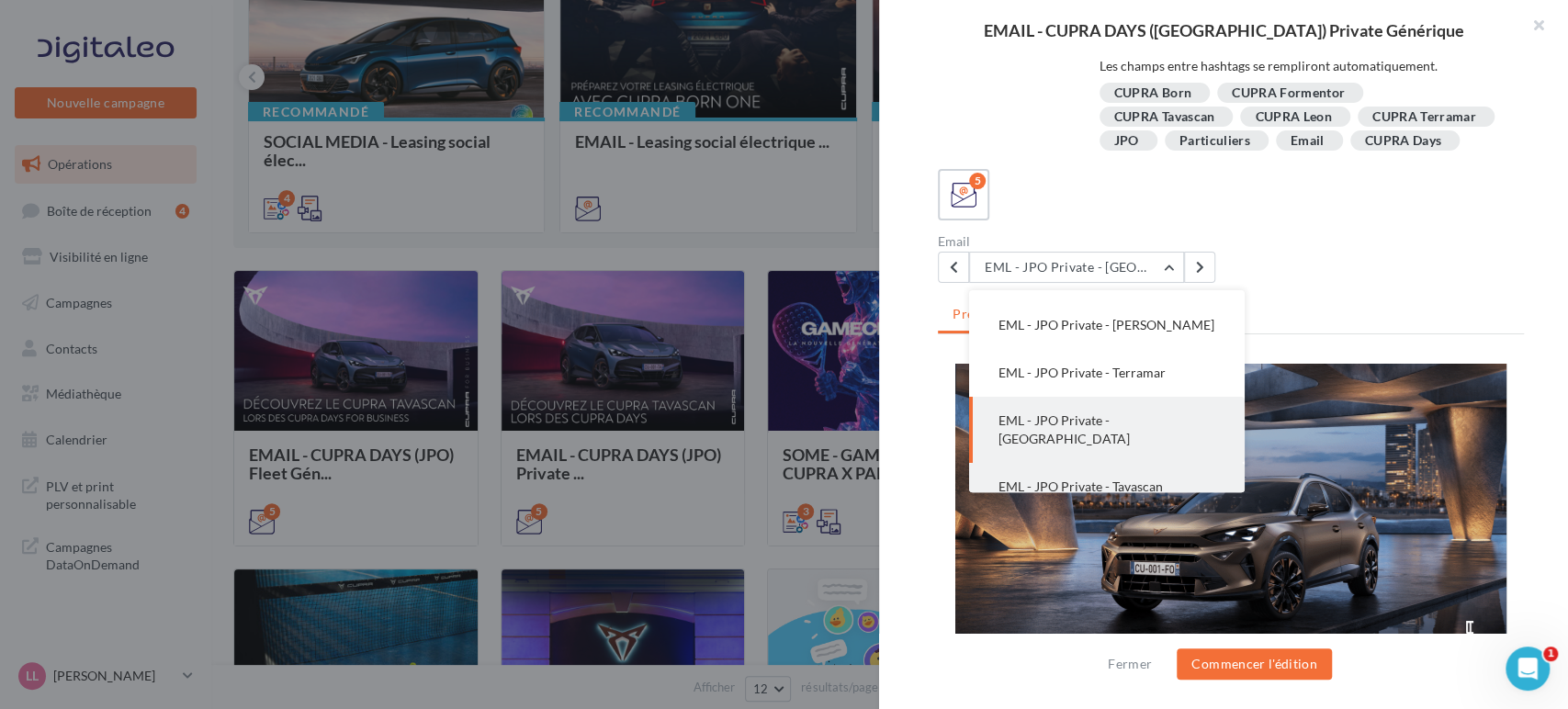
click at [1091, 479] on span "EML - JPO Private - Tavascan" at bounding box center [1080, 486] width 164 height 16
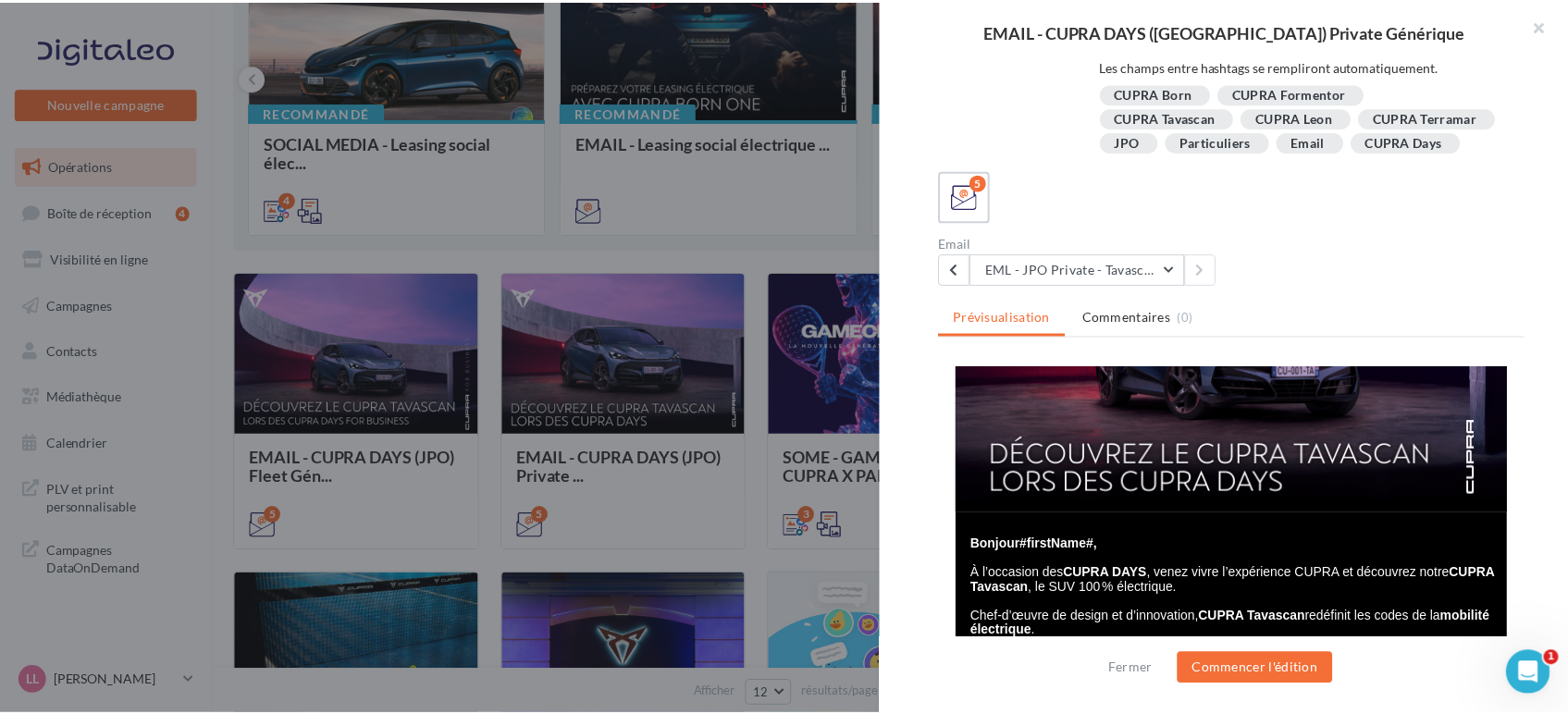
scroll to position [103, 0]
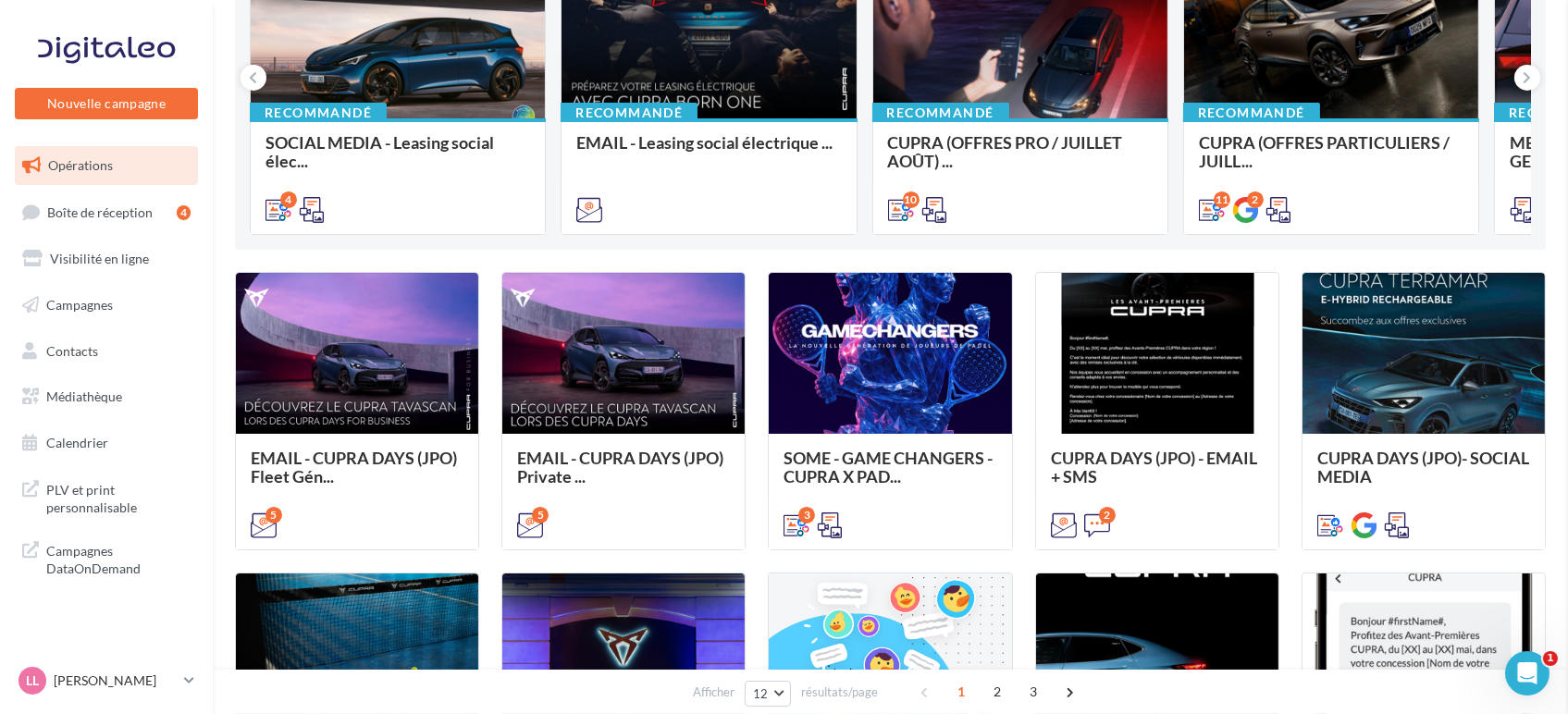
click at [145, 678] on p "[PERSON_NAME]" at bounding box center [114, 681] width 123 height 19
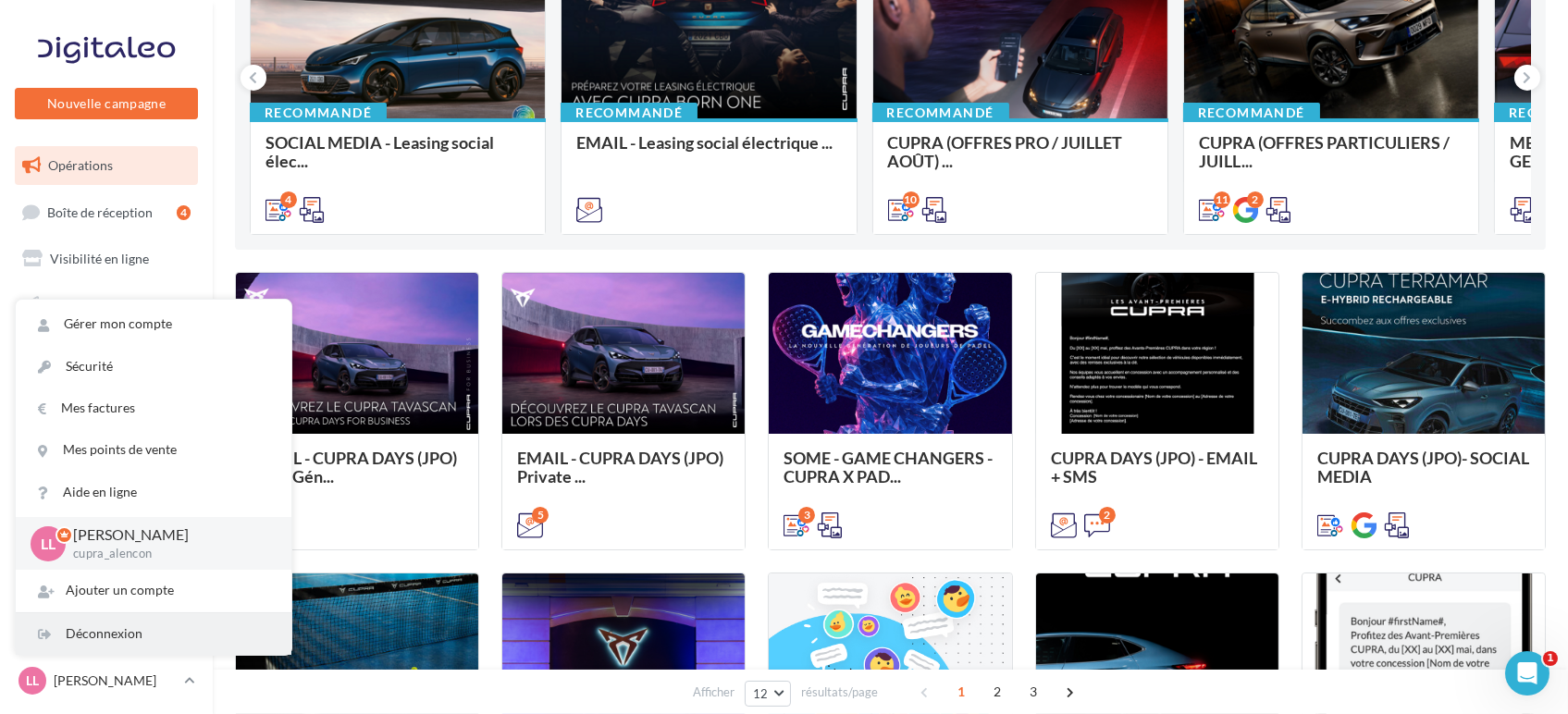
click at [105, 625] on div "Déconnexion" at bounding box center [153, 634] width 276 height 41
